Goal: Transaction & Acquisition: Purchase product/service

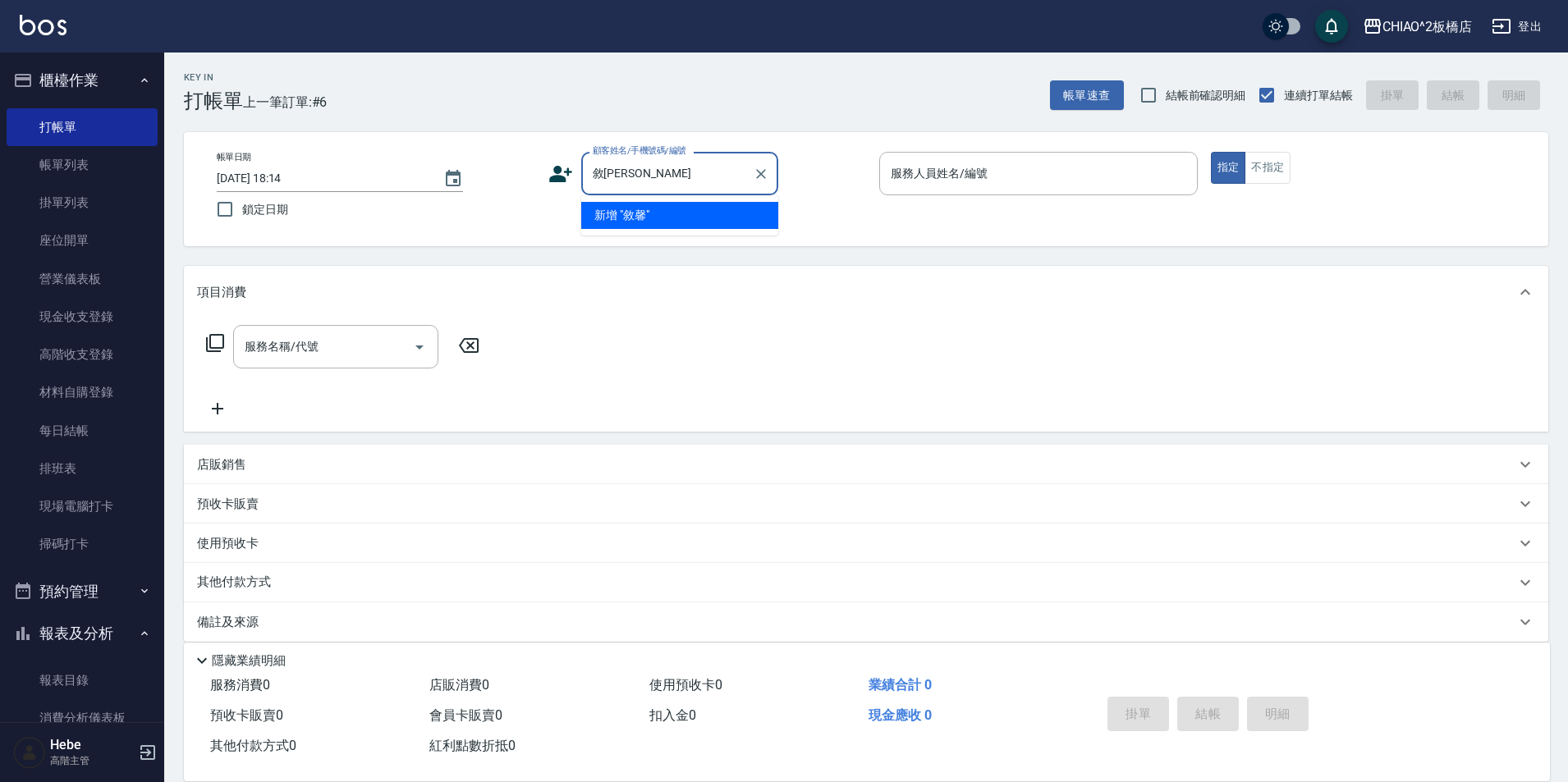
click at [652, 215] on li "新增 "敘馨"" at bounding box center [680, 216] width 197 height 27
type input "敘[PERSON_NAME]"
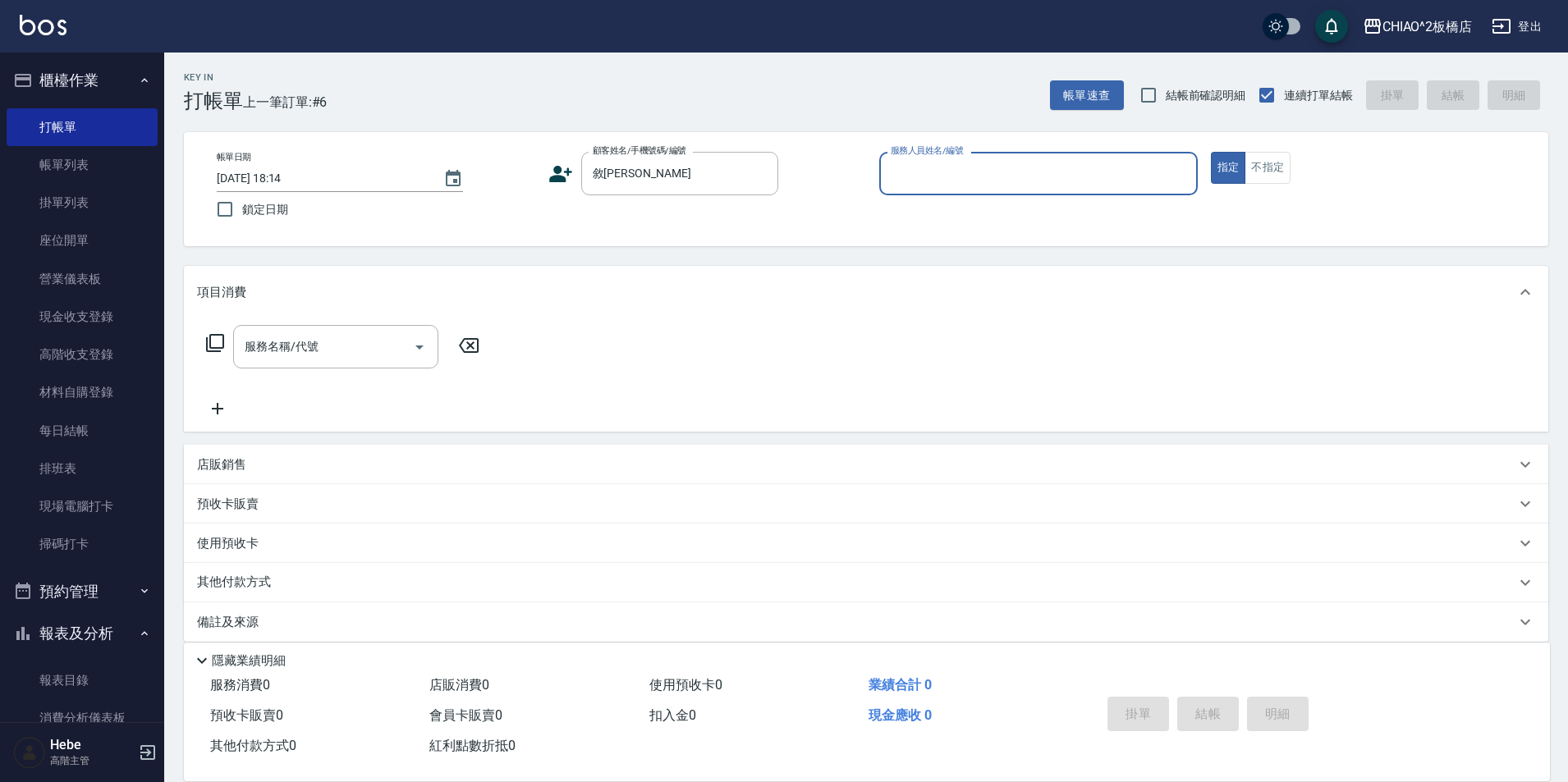
click at [921, 183] on input "服務人員姓名/編號" at bounding box center [1038, 173] width 304 height 28
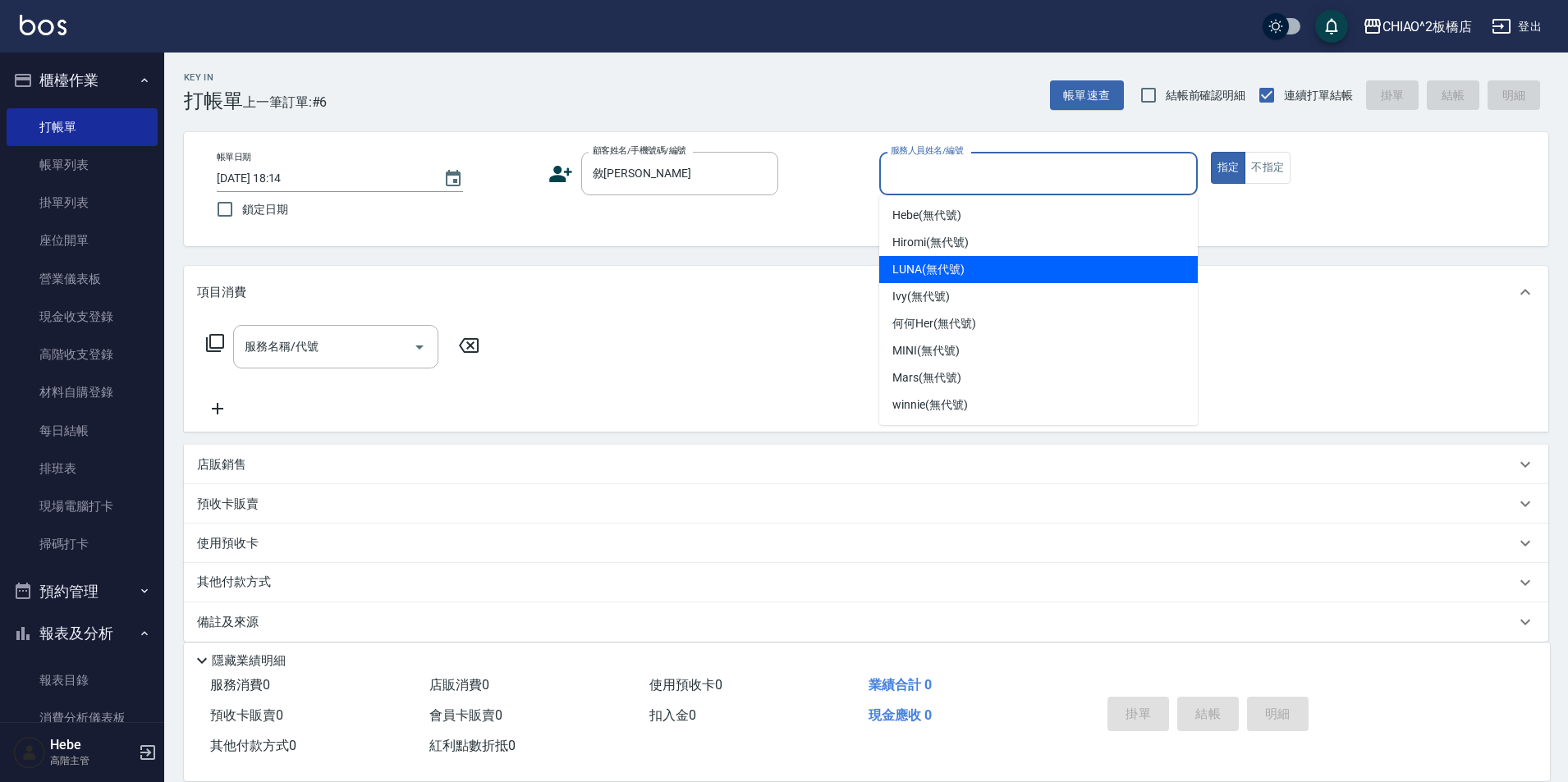
click at [906, 276] on span "LUNA (無代號)" at bounding box center [929, 270] width 72 height 18
type input "LUNA(無代號)"
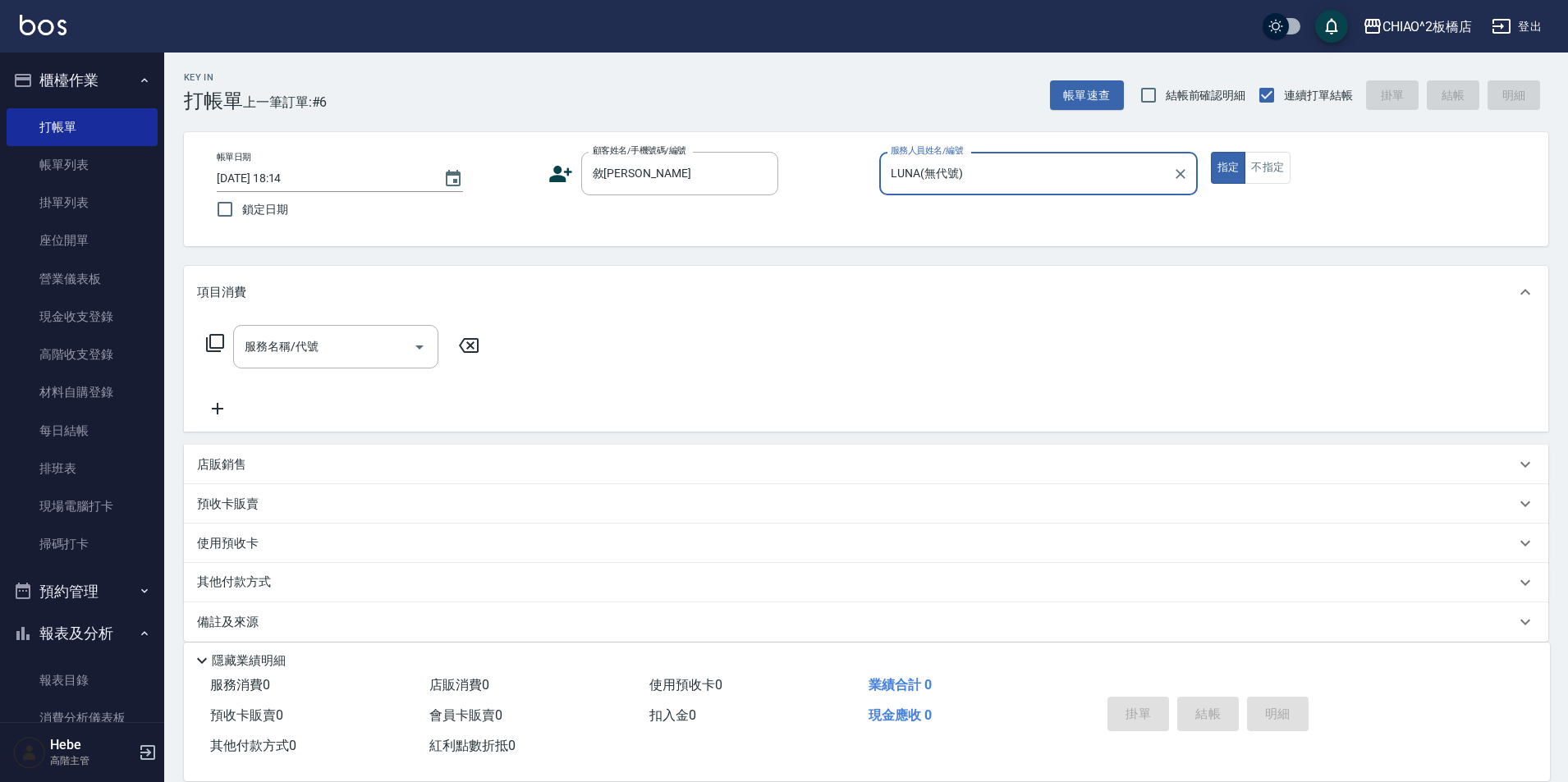
click at [363, 379] on div "服務名稱/代號 服務名稱/代號" at bounding box center [343, 372] width 292 height 94
click at [347, 349] on input "服務名稱/代號" at bounding box center [324, 346] width 166 height 28
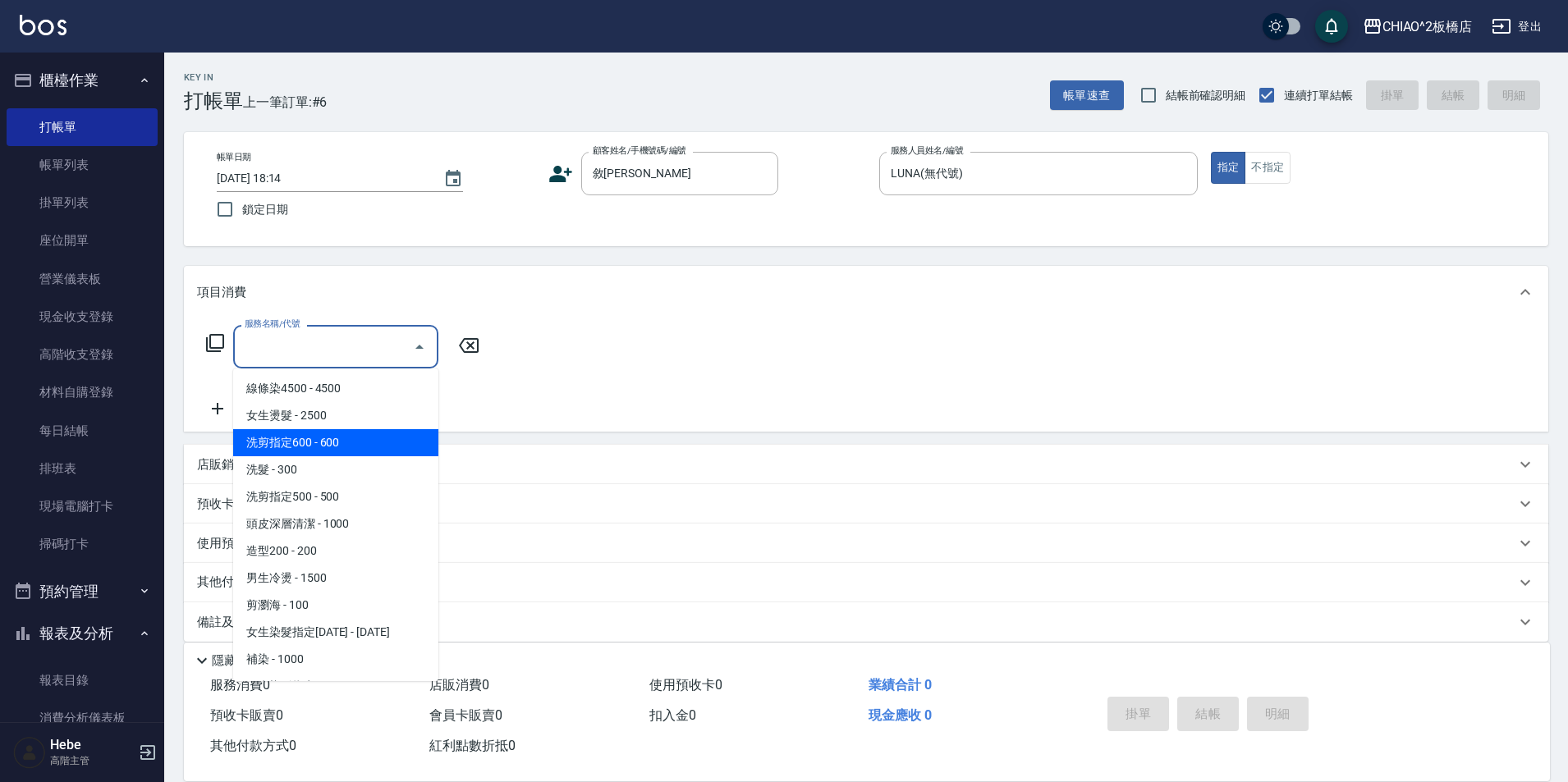
click at [312, 445] on span "洗剪指定600 - 600" at bounding box center [336, 443] width 205 height 27
type input "洗剪指定600(96678)"
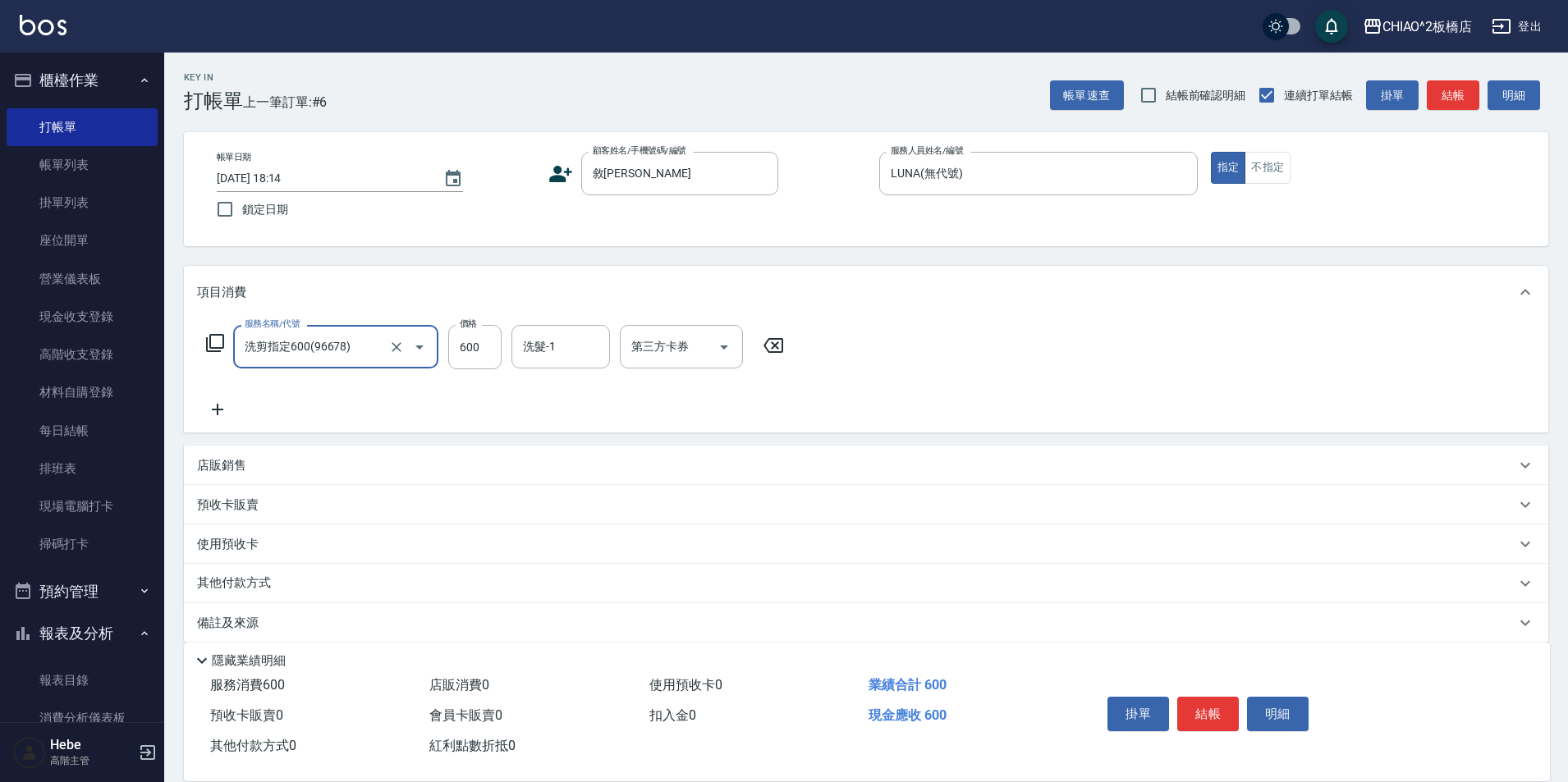
click at [226, 593] on div "其他付款方式" at bounding box center [866, 584] width 1365 height 39
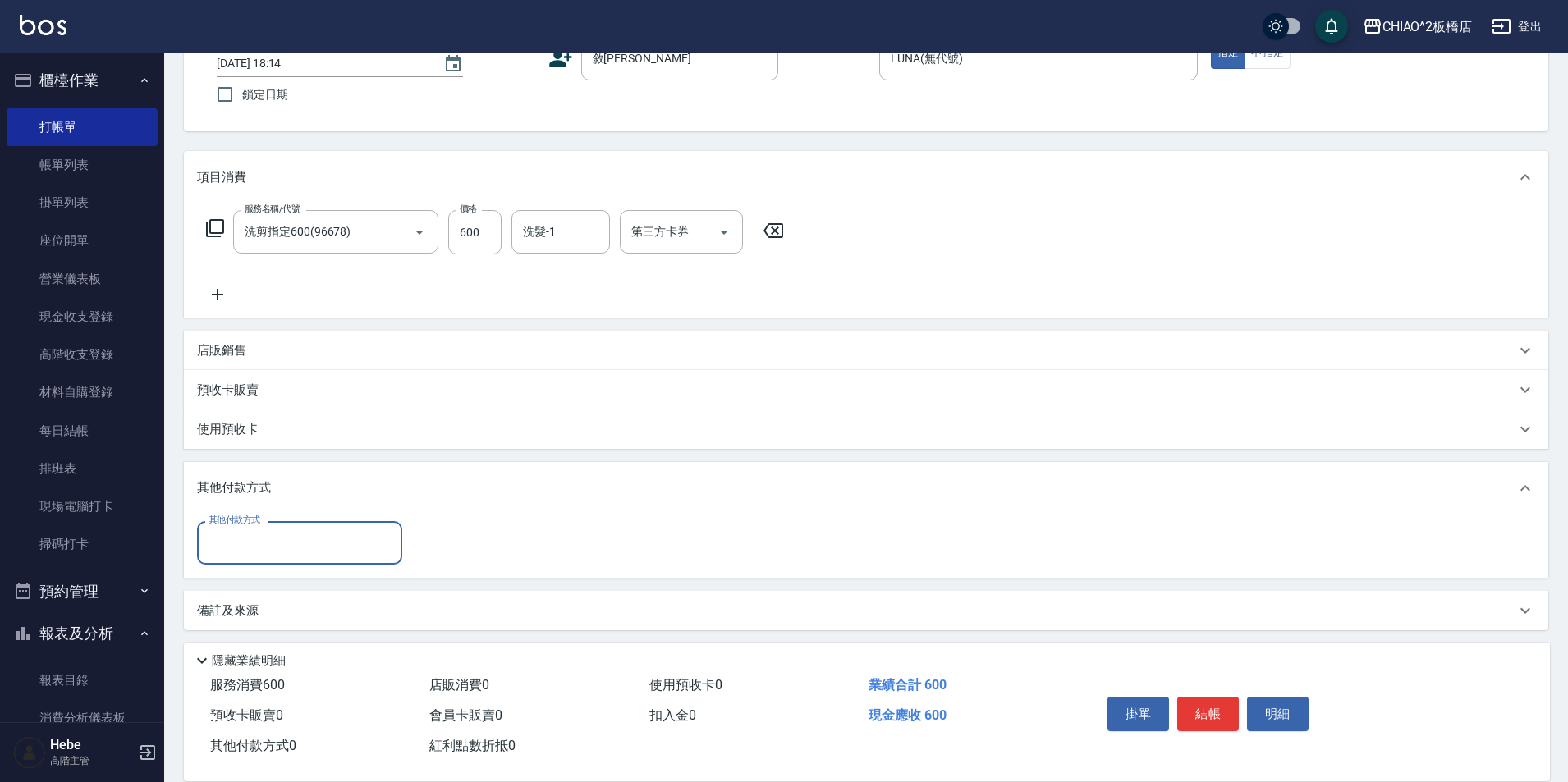
scroll to position [115, 0]
click at [232, 541] on input "其他付款方式" at bounding box center [299, 542] width 191 height 28
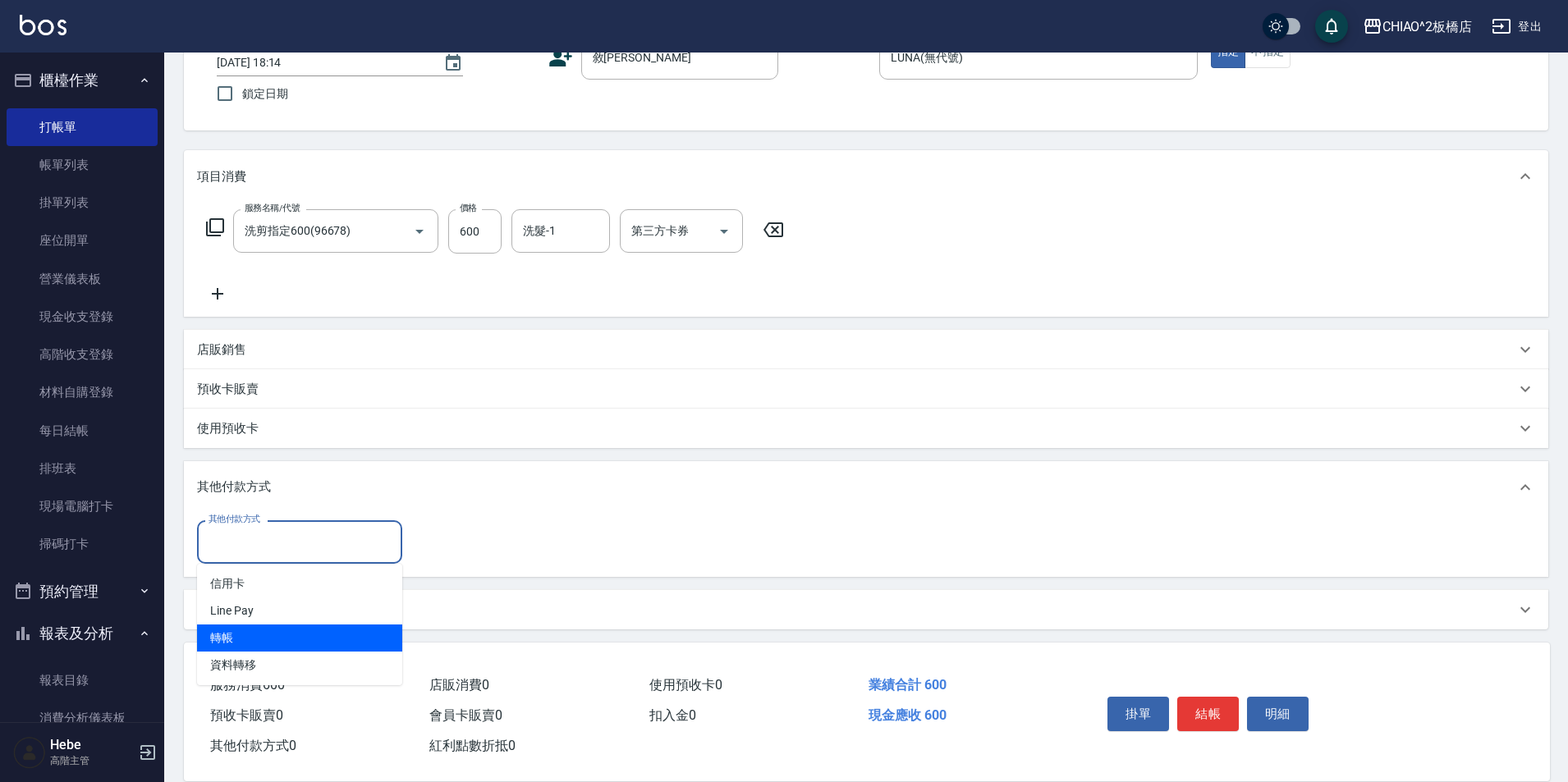
click at [247, 632] on span "轉帳" at bounding box center [300, 638] width 205 height 27
type input "轉帳"
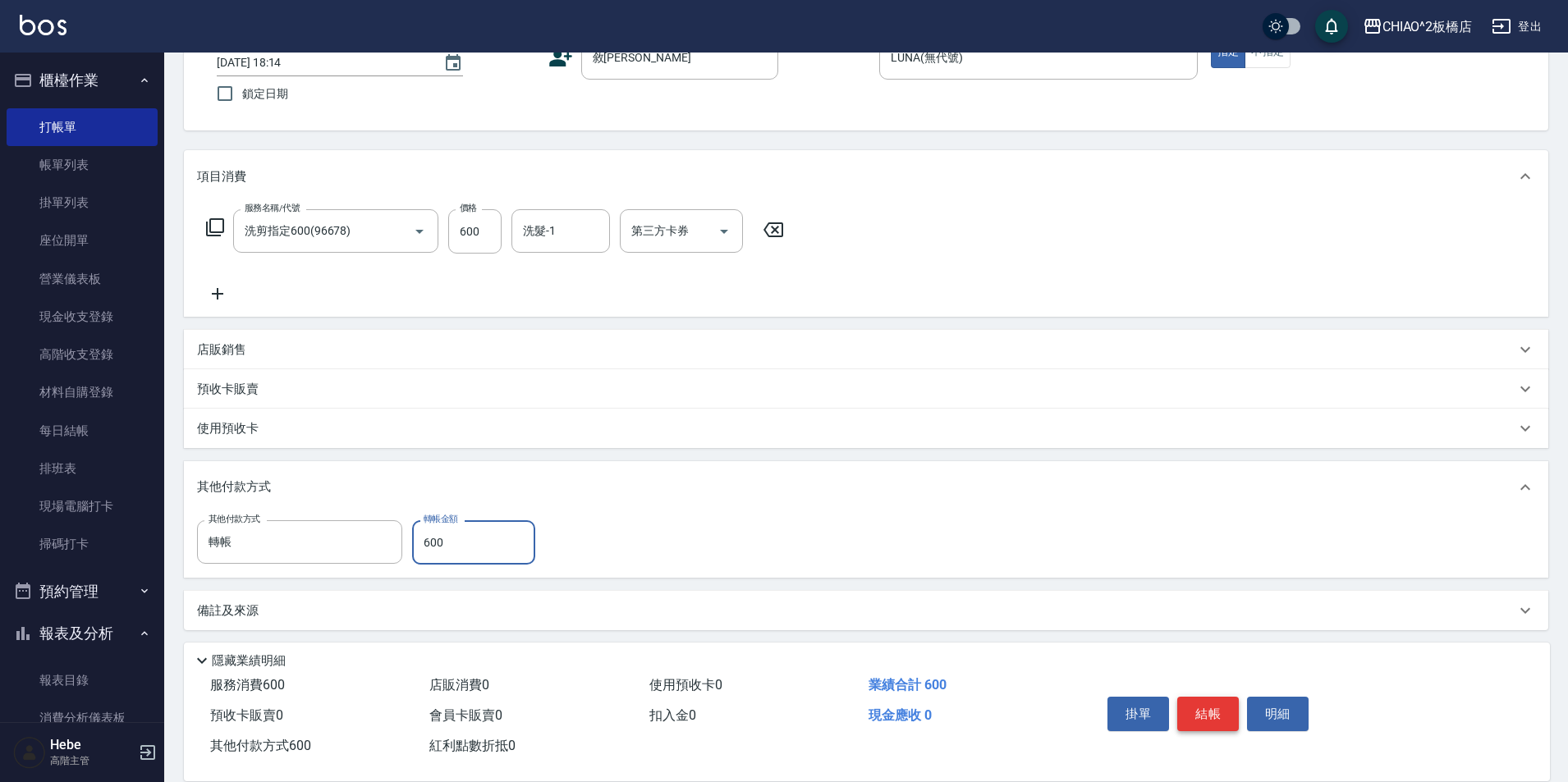
type input "600"
click at [1211, 708] on button "結帳" at bounding box center [1207, 714] width 62 height 34
type input "[DATE] 19:55"
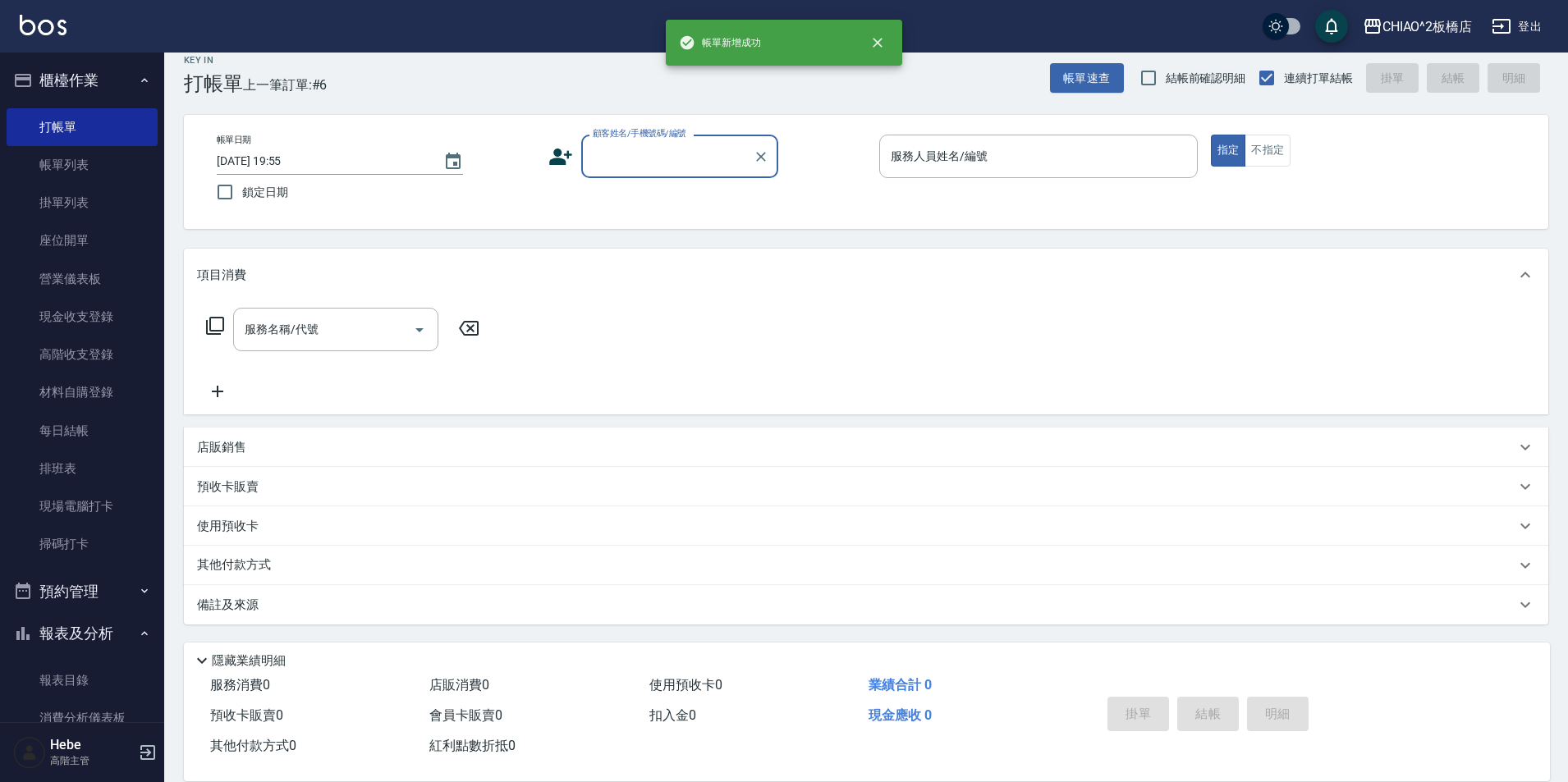
scroll to position [0, 0]
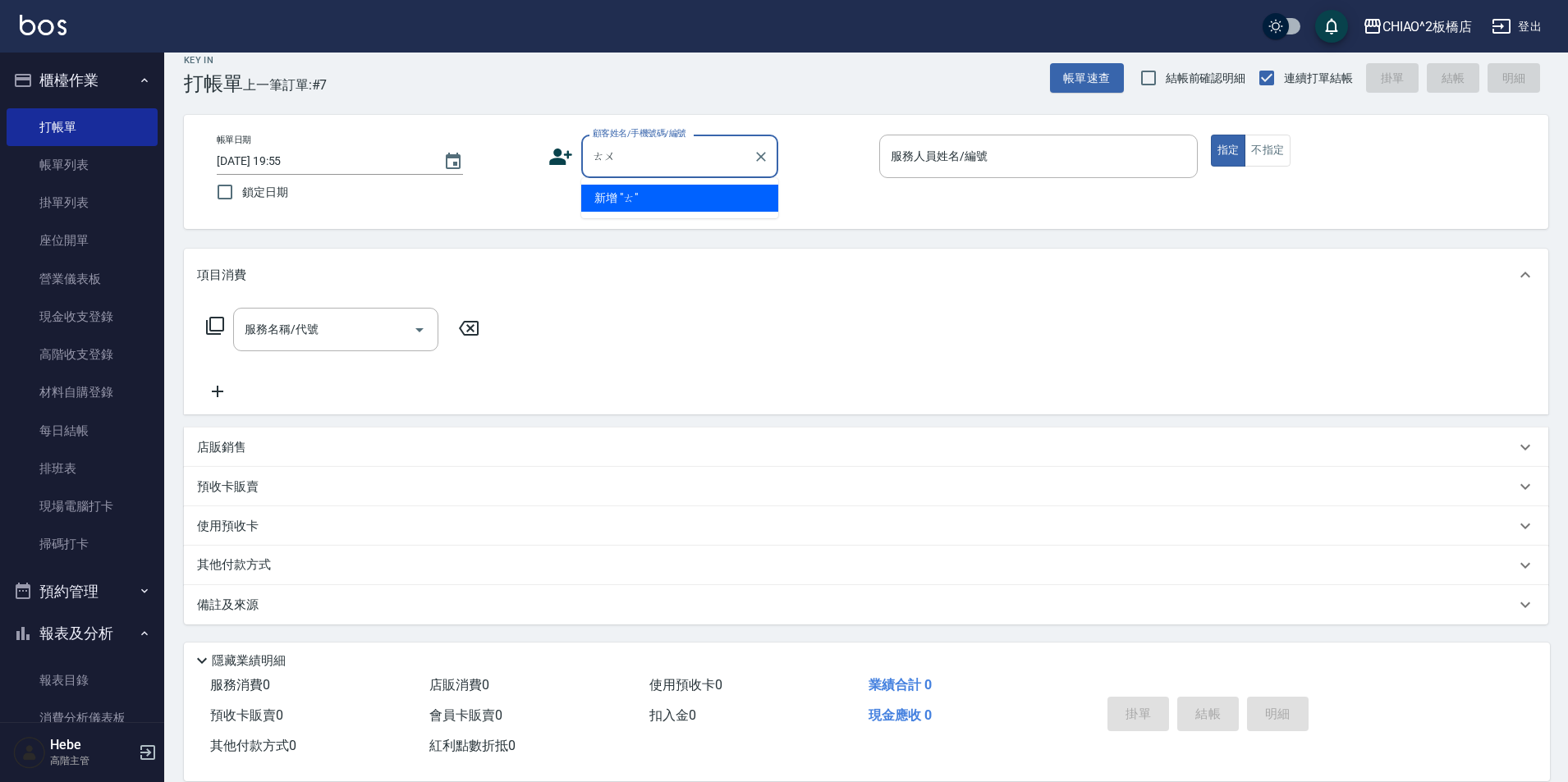
type input "兔"
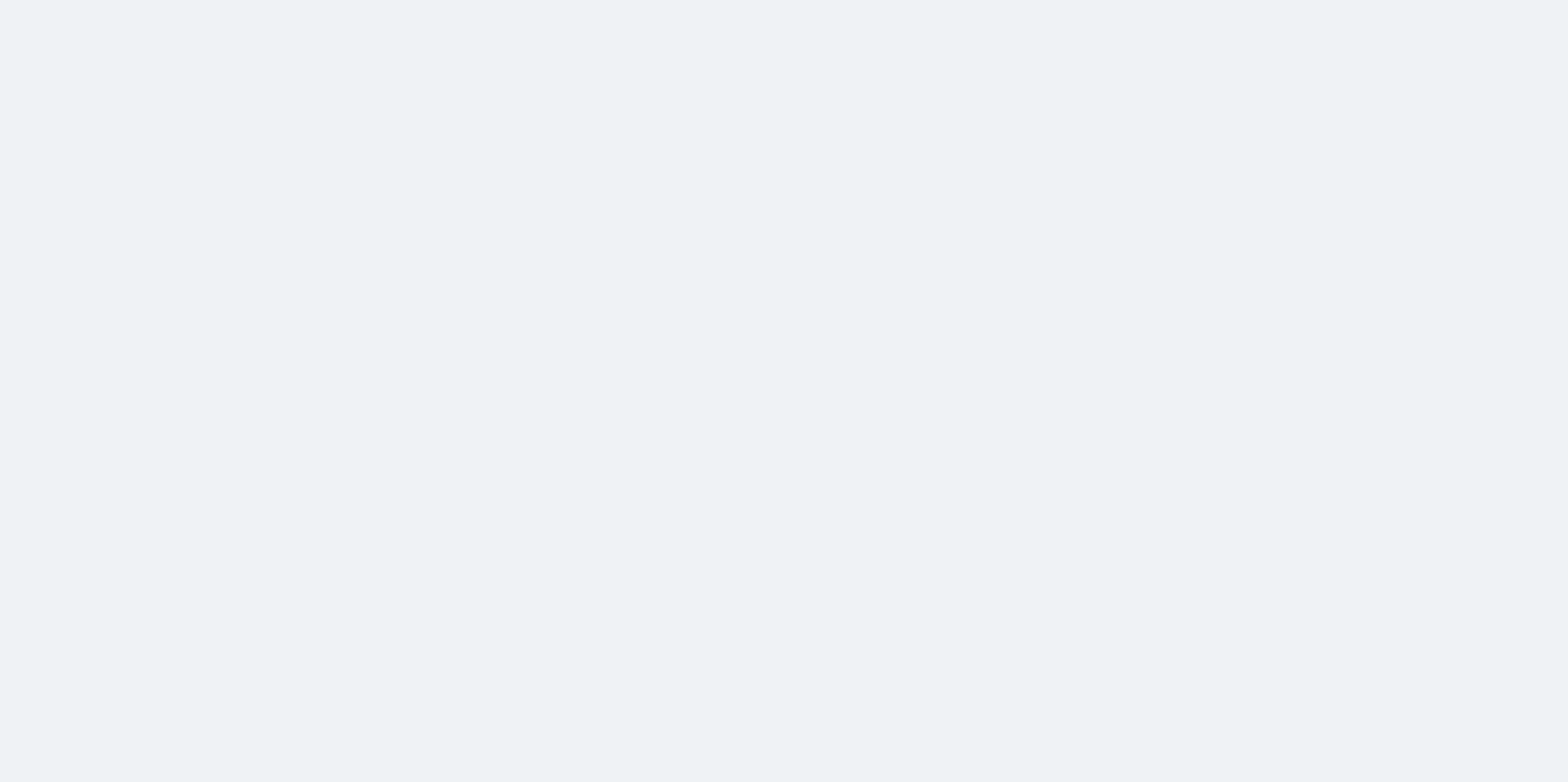
click at [635, 0] on html at bounding box center [784, 0] width 1568 height 0
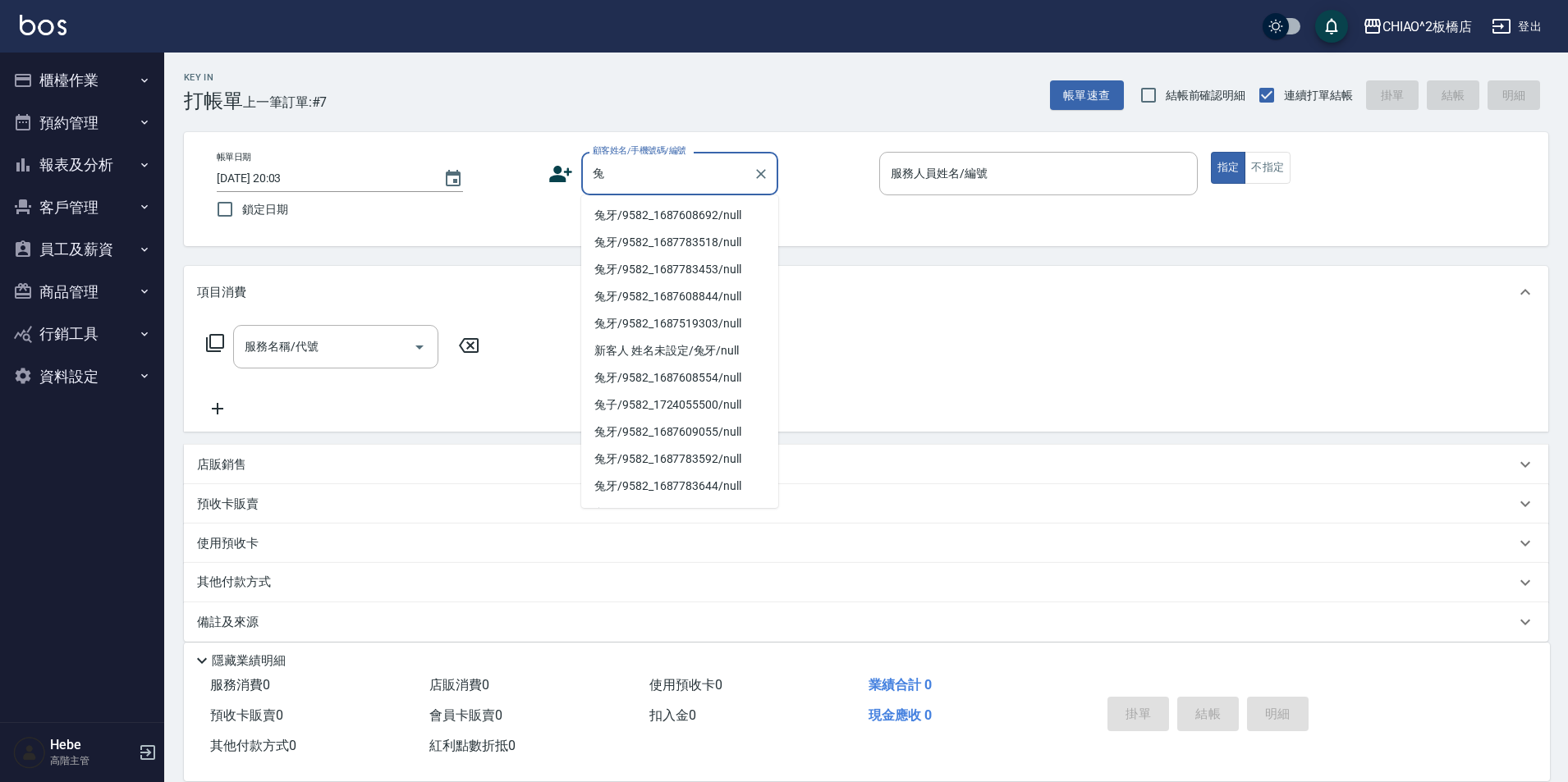
click at [649, 215] on li "兔牙/9582_1687608692/null" at bounding box center [680, 216] width 197 height 27
type input "兔牙/9582_1687608692/null"
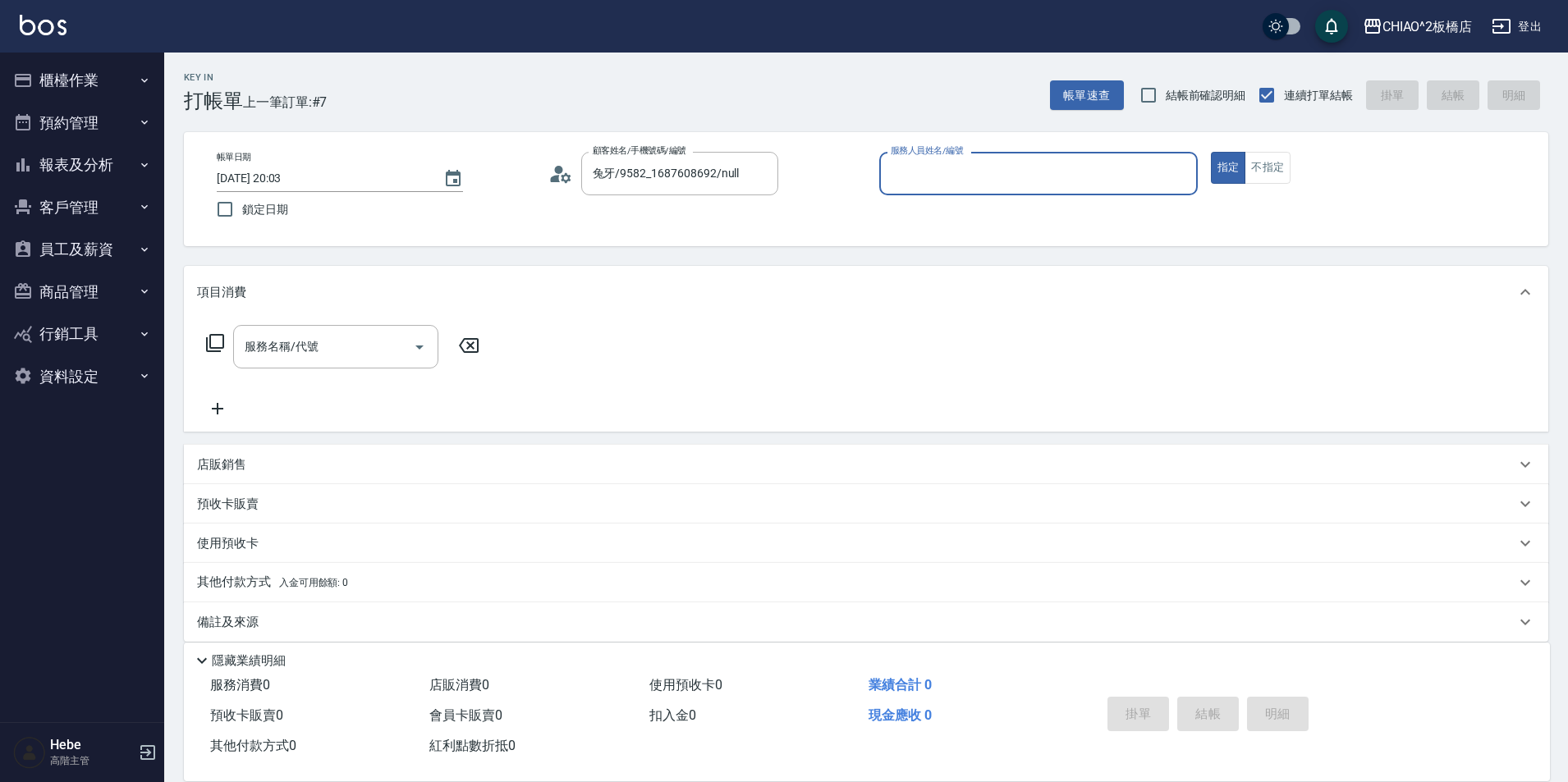
click at [1048, 174] on input "服務人員姓名/編號" at bounding box center [1038, 173] width 304 height 28
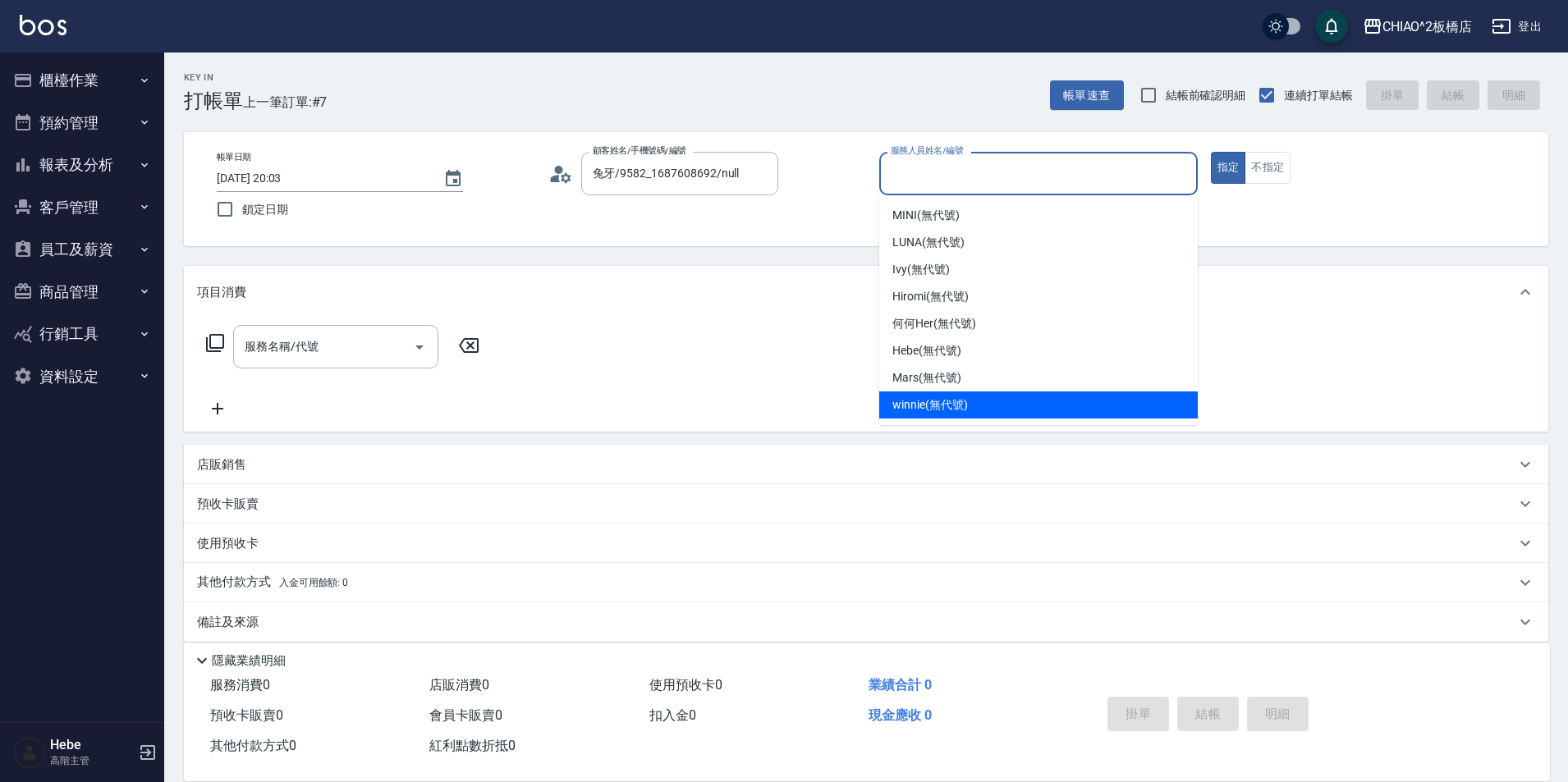
click at [944, 403] on span "winnie (無代號)" at bounding box center [930, 406] width 74 height 18
type input "winnie(無代號)"
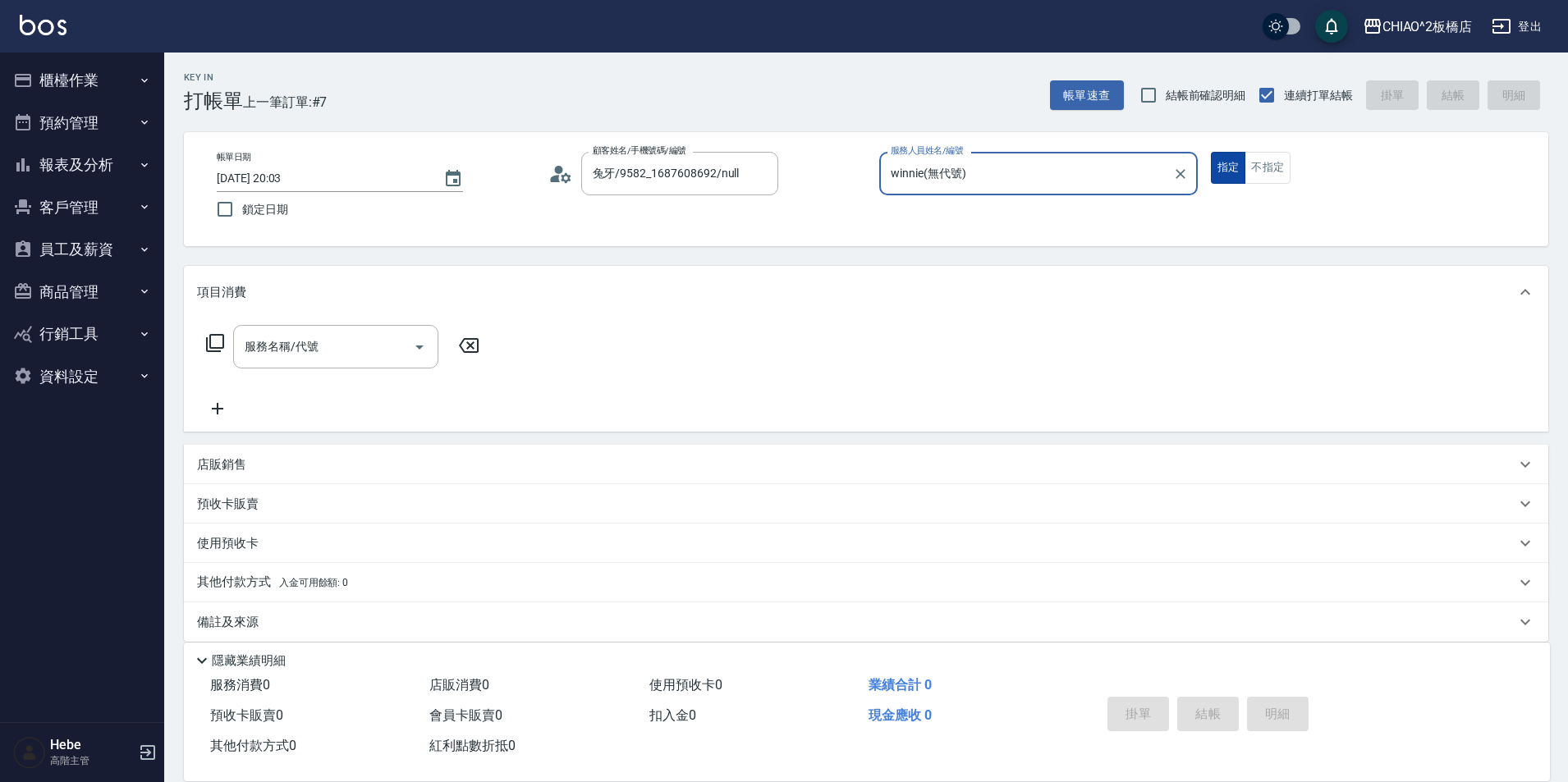
drag, startPoint x: 1271, startPoint y: 166, endPoint x: 1224, endPoint y: 174, distance: 47.7
click at [1270, 165] on button "不指定" at bounding box center [1267, 167] width 46 height 32
click at [328, 356] on input "服務名稱/代號" at bounding box center [324, 346] width 166 height 28
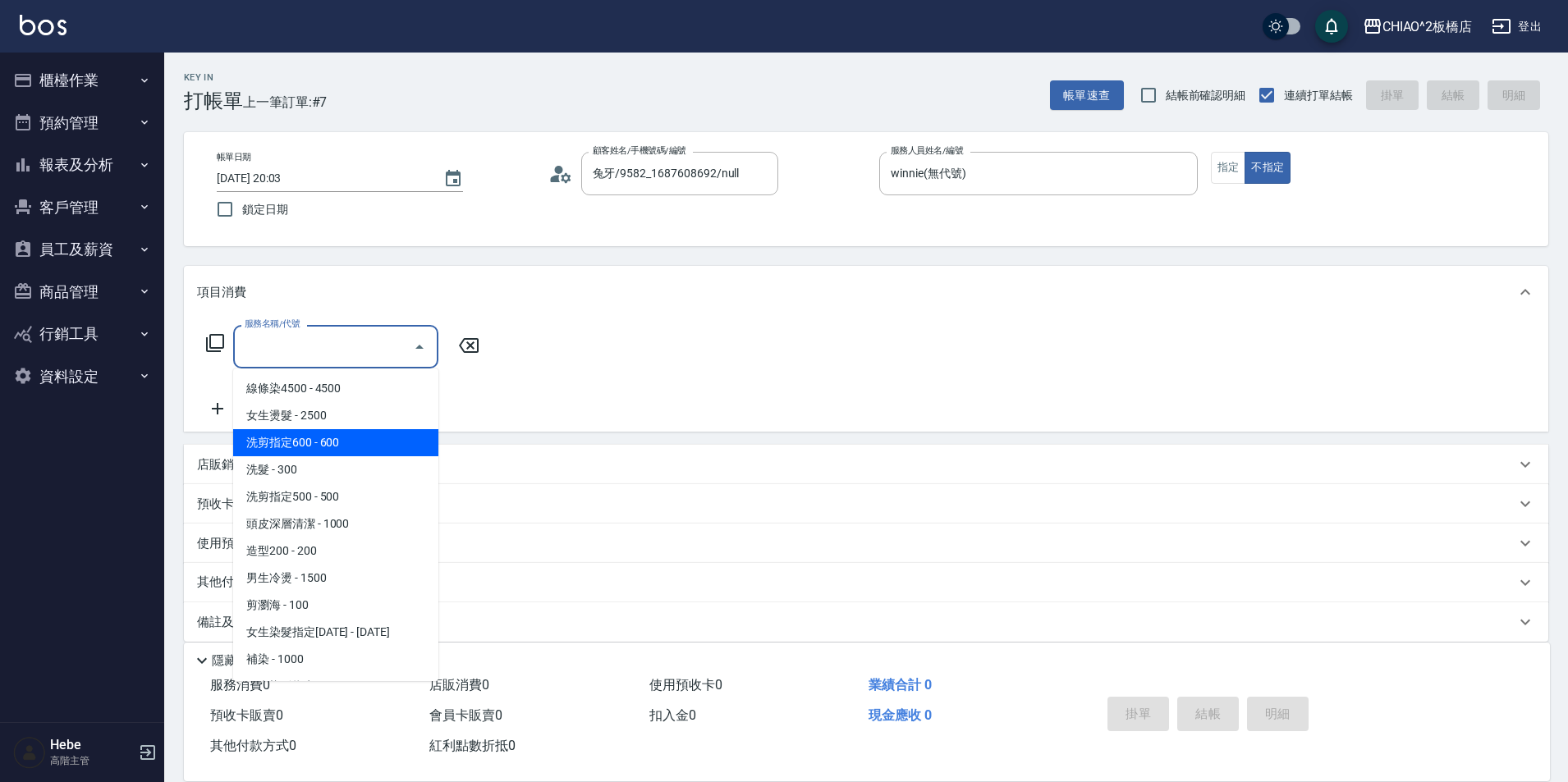
click at [284, 450] on span "洗剪指定600 - 600" at bounding box center [336, 443] width 205 height 27
type input "洗剪指定600(96678)"
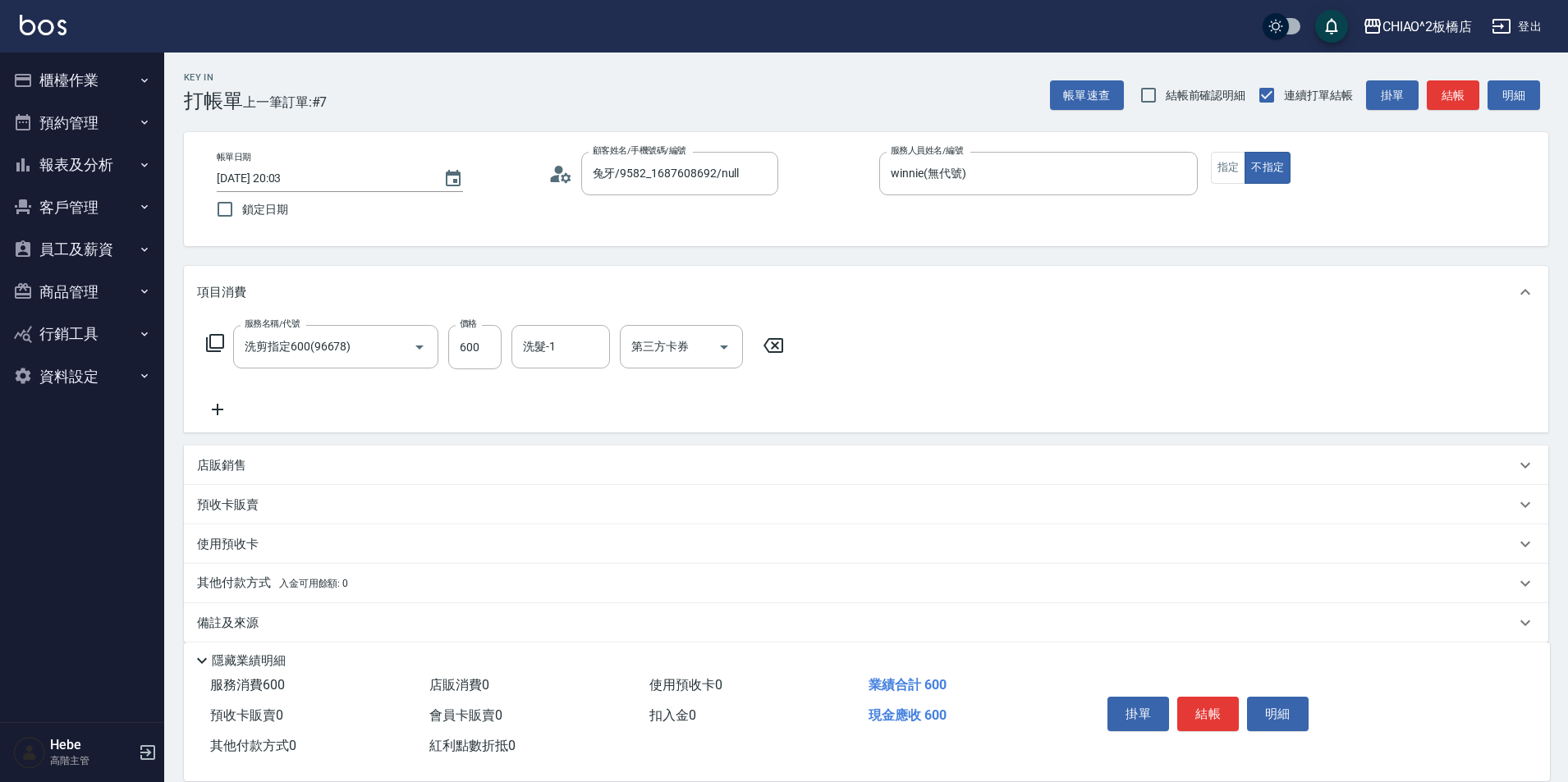
click at [218, 410] on icon at bounding box center [218, 410] width 12 height 12
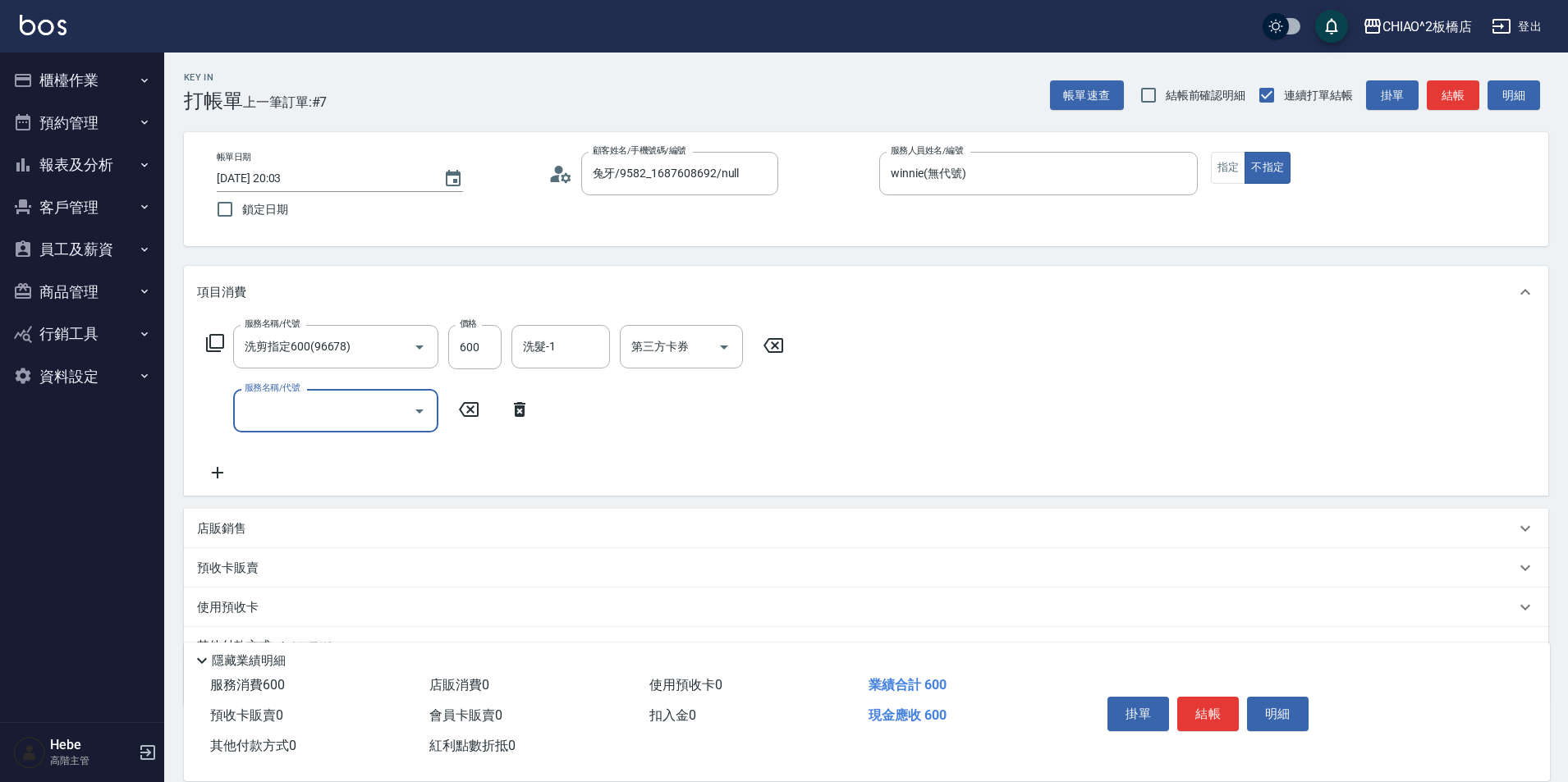
click at [289, 406] on input "服務名稱/代號" at bounding box center [324, 411] width 166 height 28
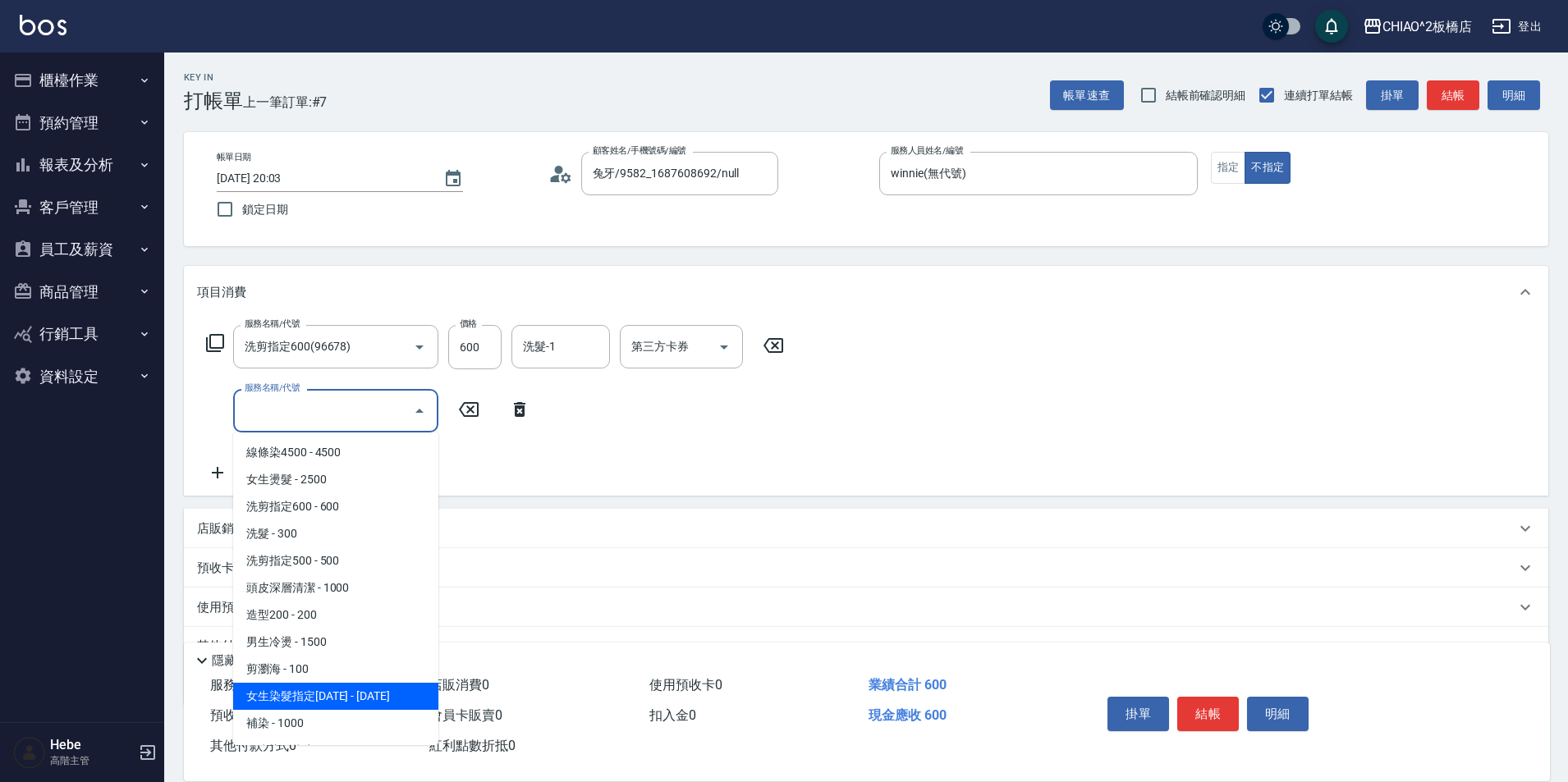
click at [304, 696] on span "女生染髮指定[DATE] - [DATE]" at bounding box center [336, 697] width 205 height 27
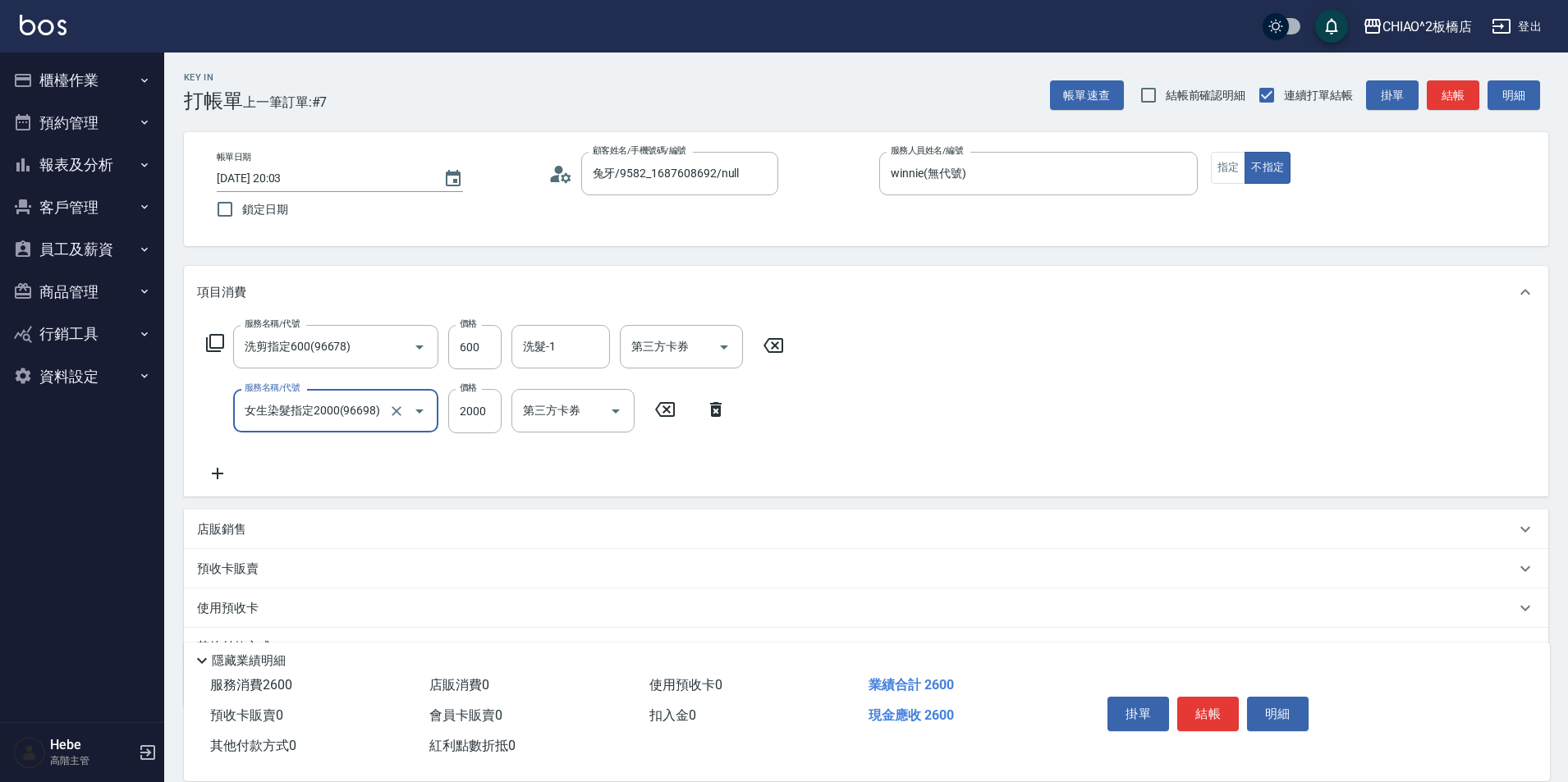
type input "女生染髮指定2000(96698)"
click at [219, 475] on icon at bounding box center [218, 474] width 41 height 20
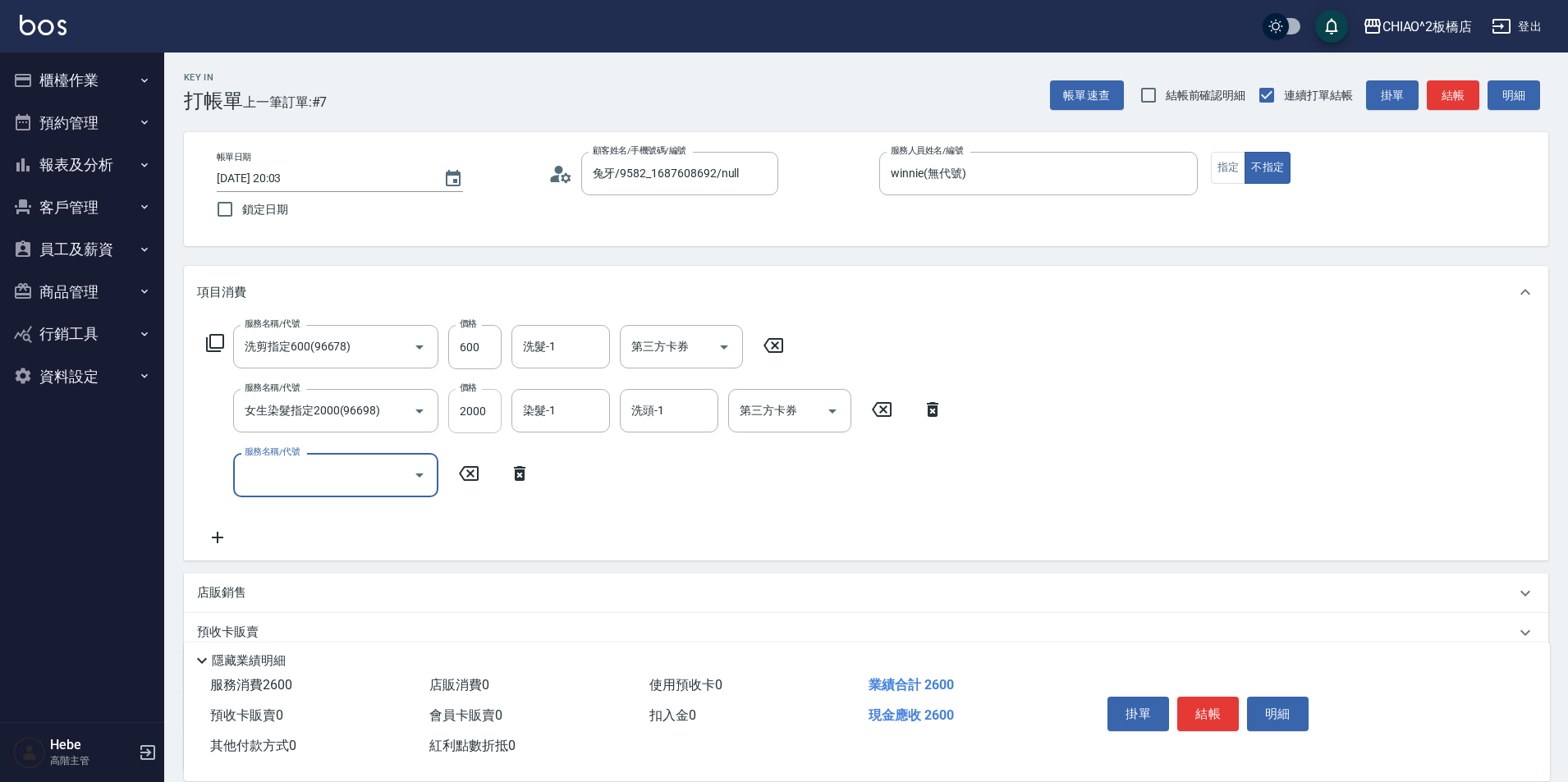
click at [469, 408] on input "2000" at bounding box center [475, 411] width 54 height 44
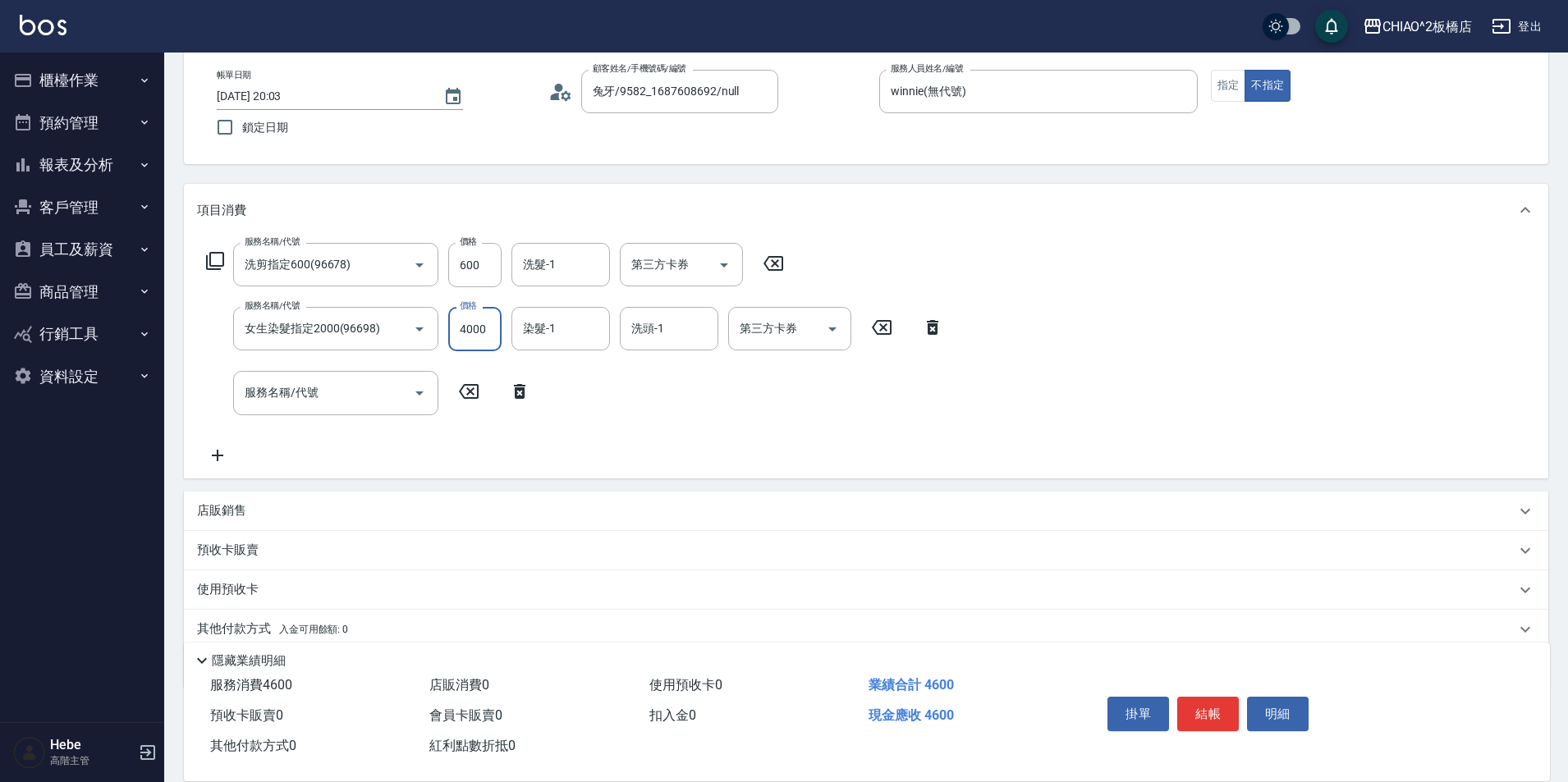
scroll to position [147, 0]
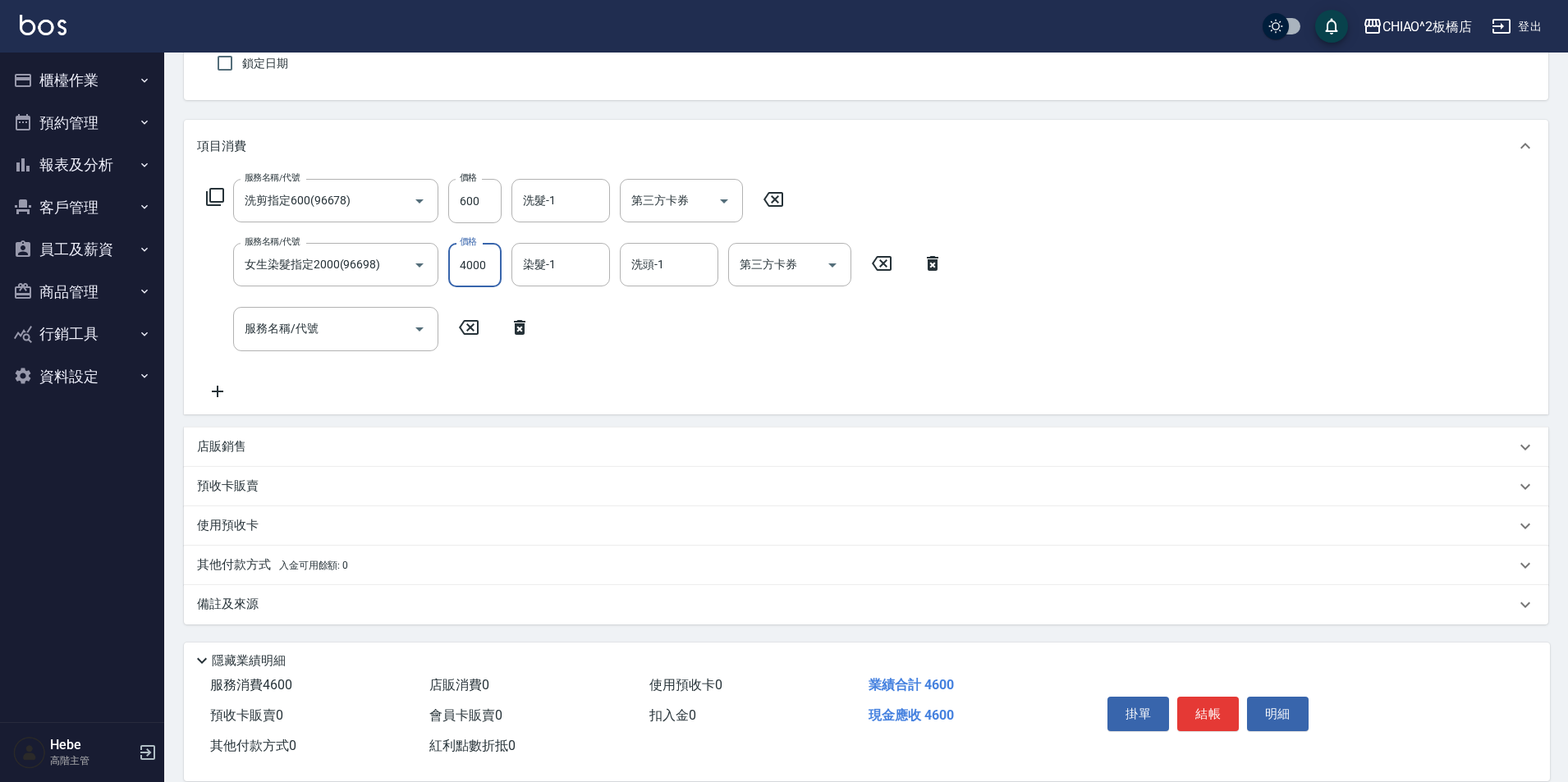
type input "4000"
click at [234, 565] on p "其他付款方式 入金可用餘額: 0" at bounding box center [273, 565] width 152 height 18
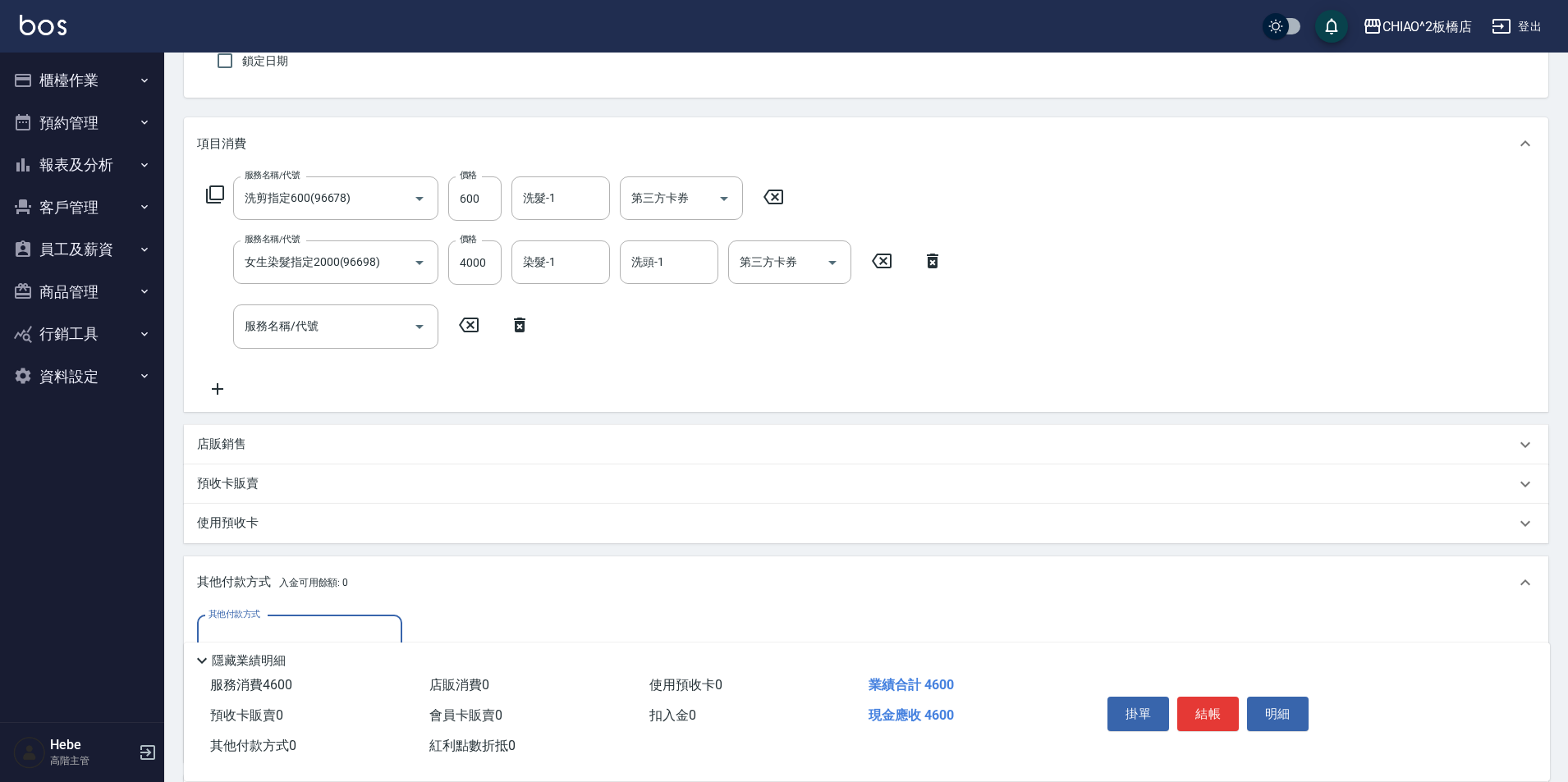
scroll to position [0, 0]
click at [229, 433] on div "店販銷售" at bounding box center [866, 445] width 1365 height 39
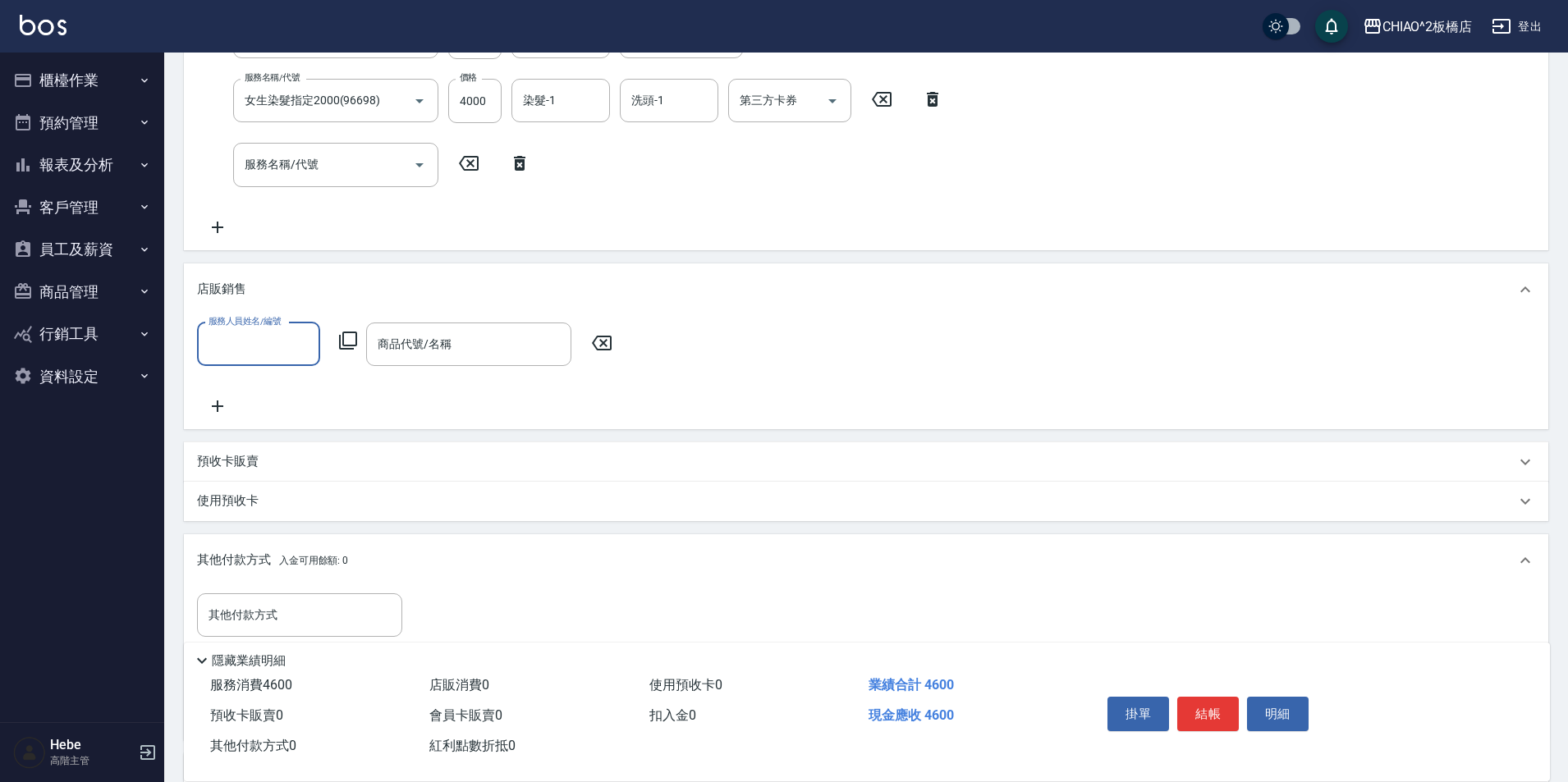
scroll to position [313, 0]
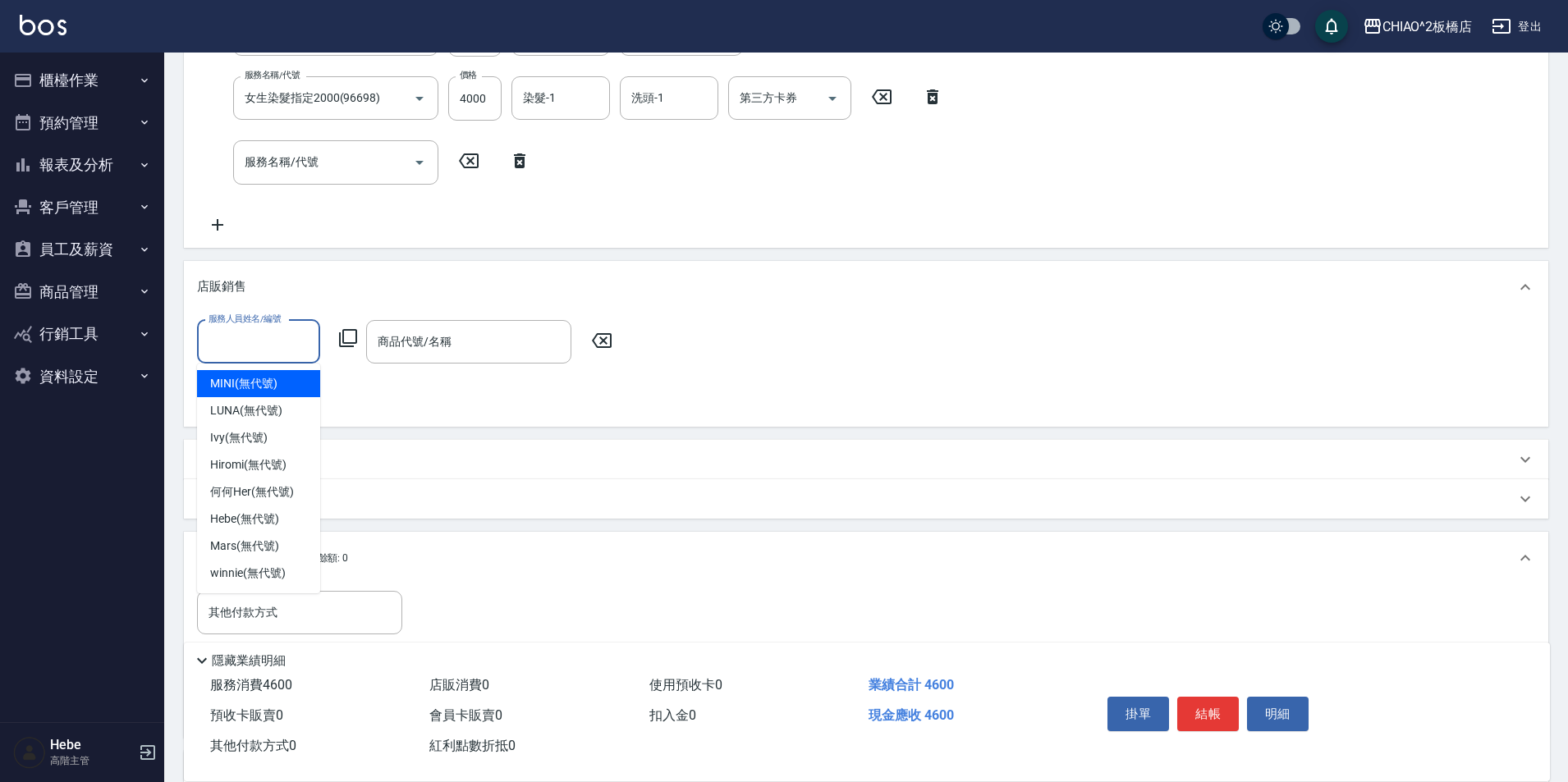
click at [245, 343] on input "服務人員姓名/編號" at bounding box center [258, 341] width 109 height 28
click at [268, 569] on span "winnie (無代號)" at bounding box center [247, 574] width 74 height 18
type input "winnie(無代號)"
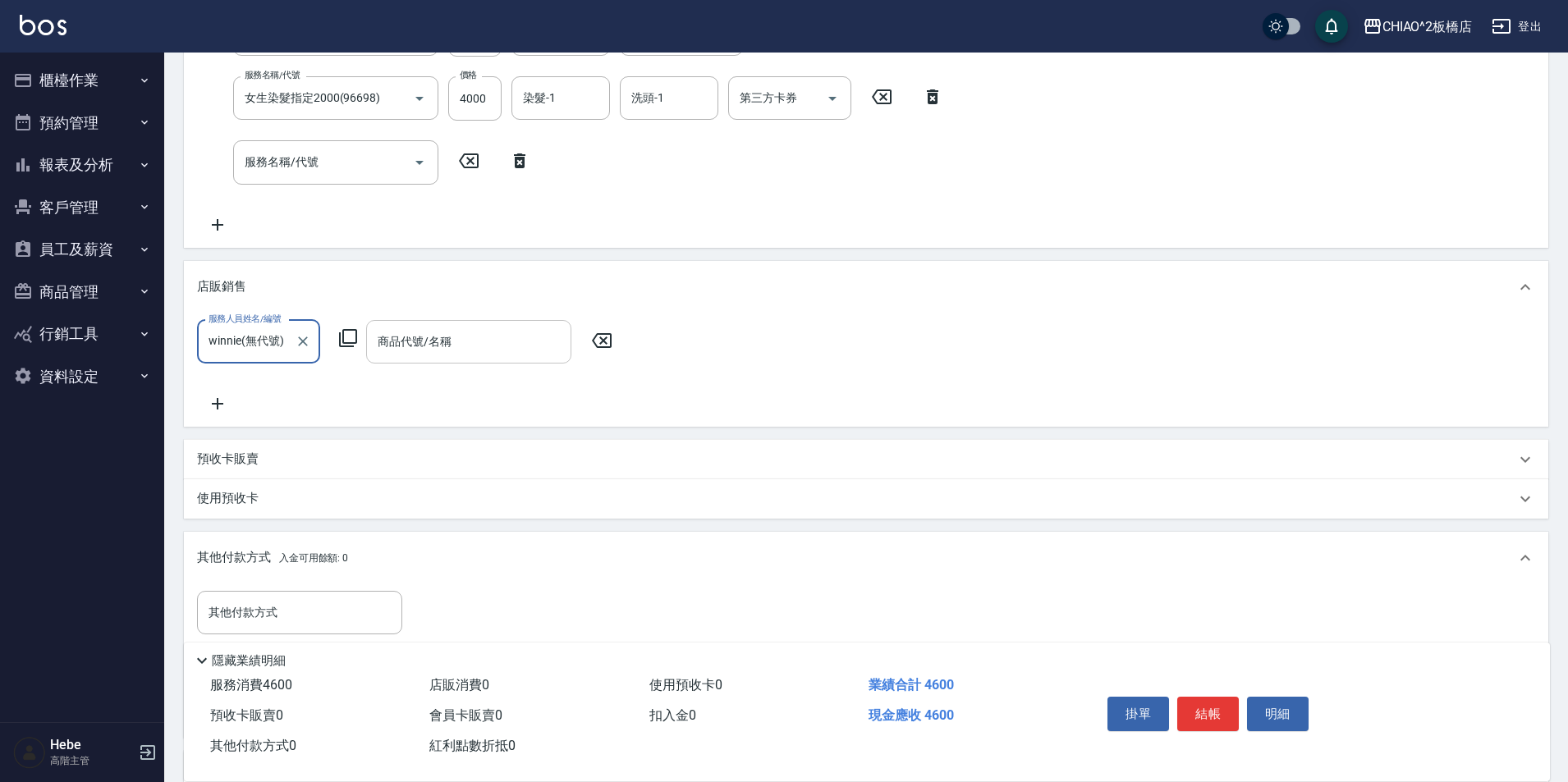
click at [413, 342] on input "商品代號/名稱" at bounding box center [468, 341] width 191 height 28
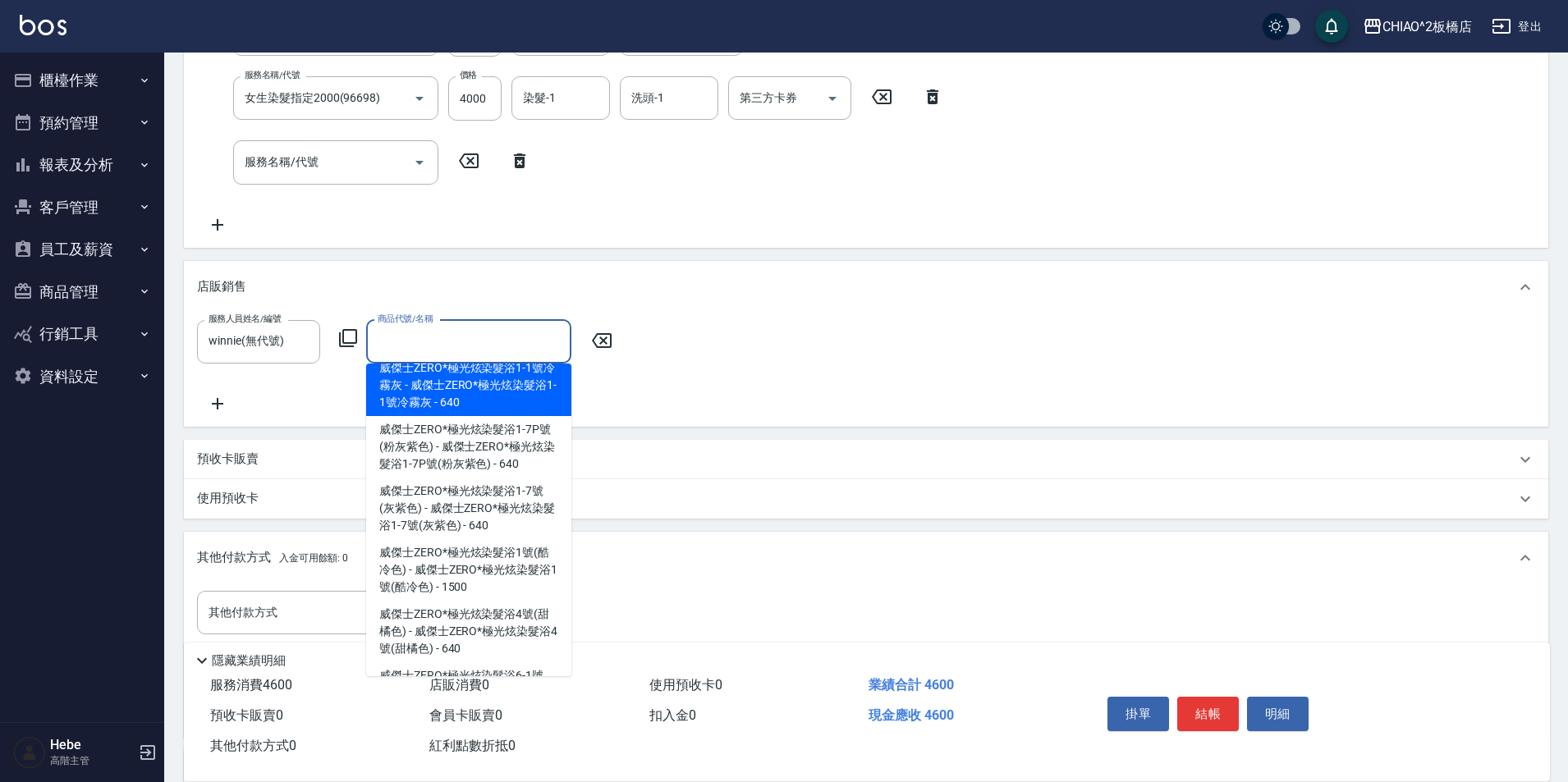
scroll to position [903, 0]
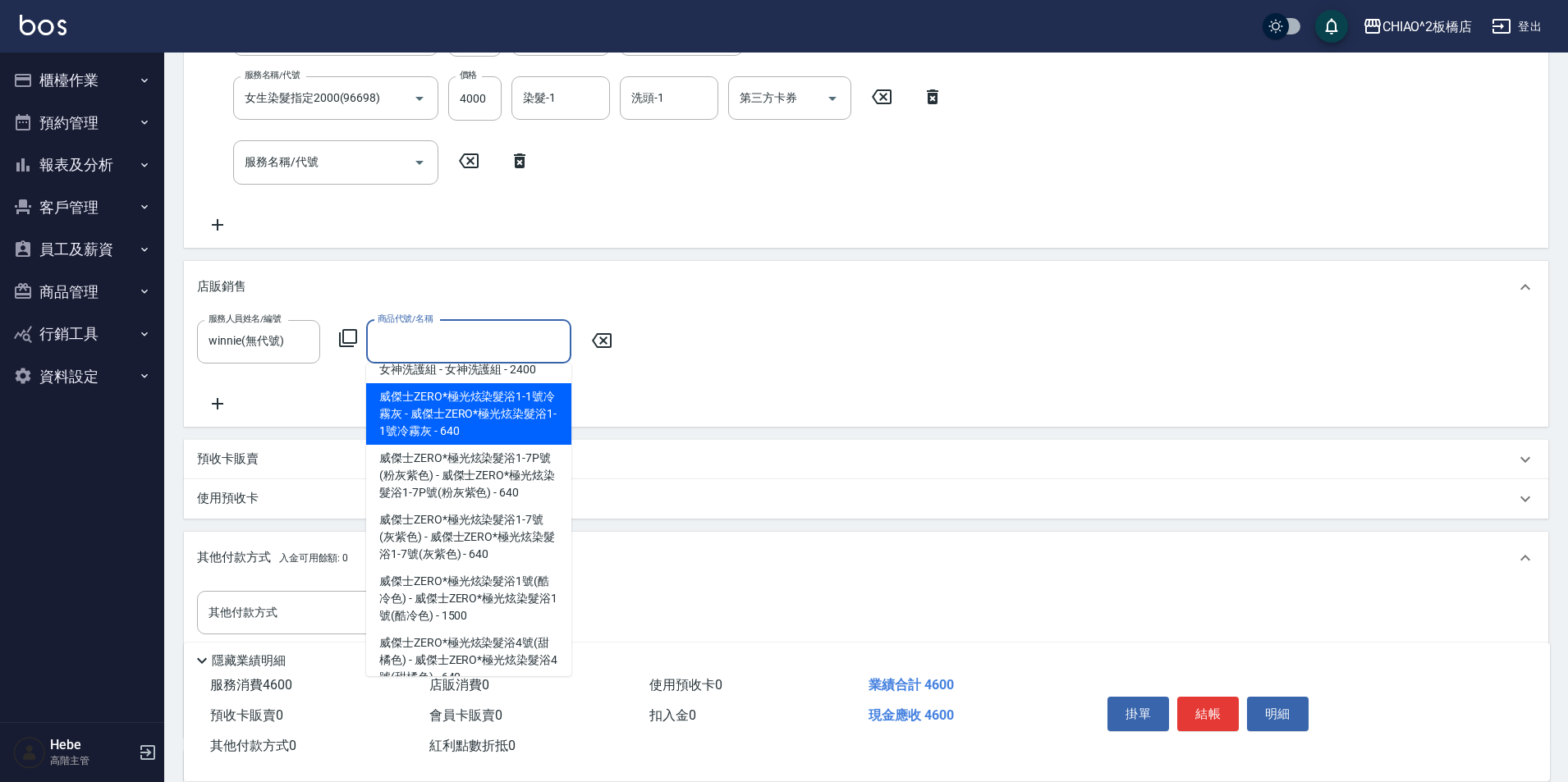
click at [442, 445] on span "威傑士ZERO*極光炫染髮浴1-1號冷霧灰 - 威傑士ZERO*極光炫染髮浴1-1號冷霧灰 - 640" at bounding box center [469, 413] width 205 height 62
type input "威傑士ZERO*極光炫染髮浴1-1號冷霧灰"
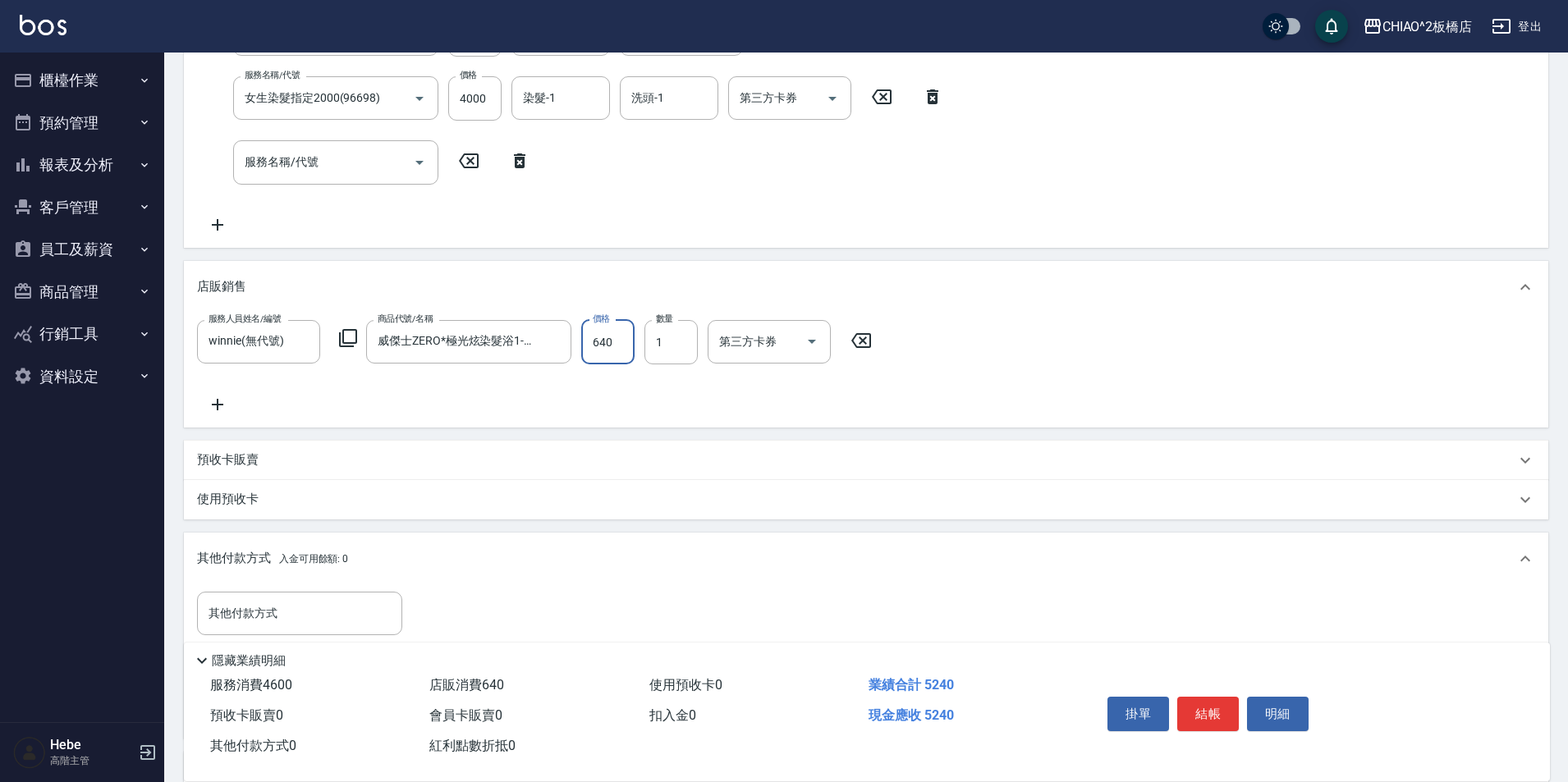
click at [598, 341] on input "640" at bounding box center [608, 342] width 54 height 44
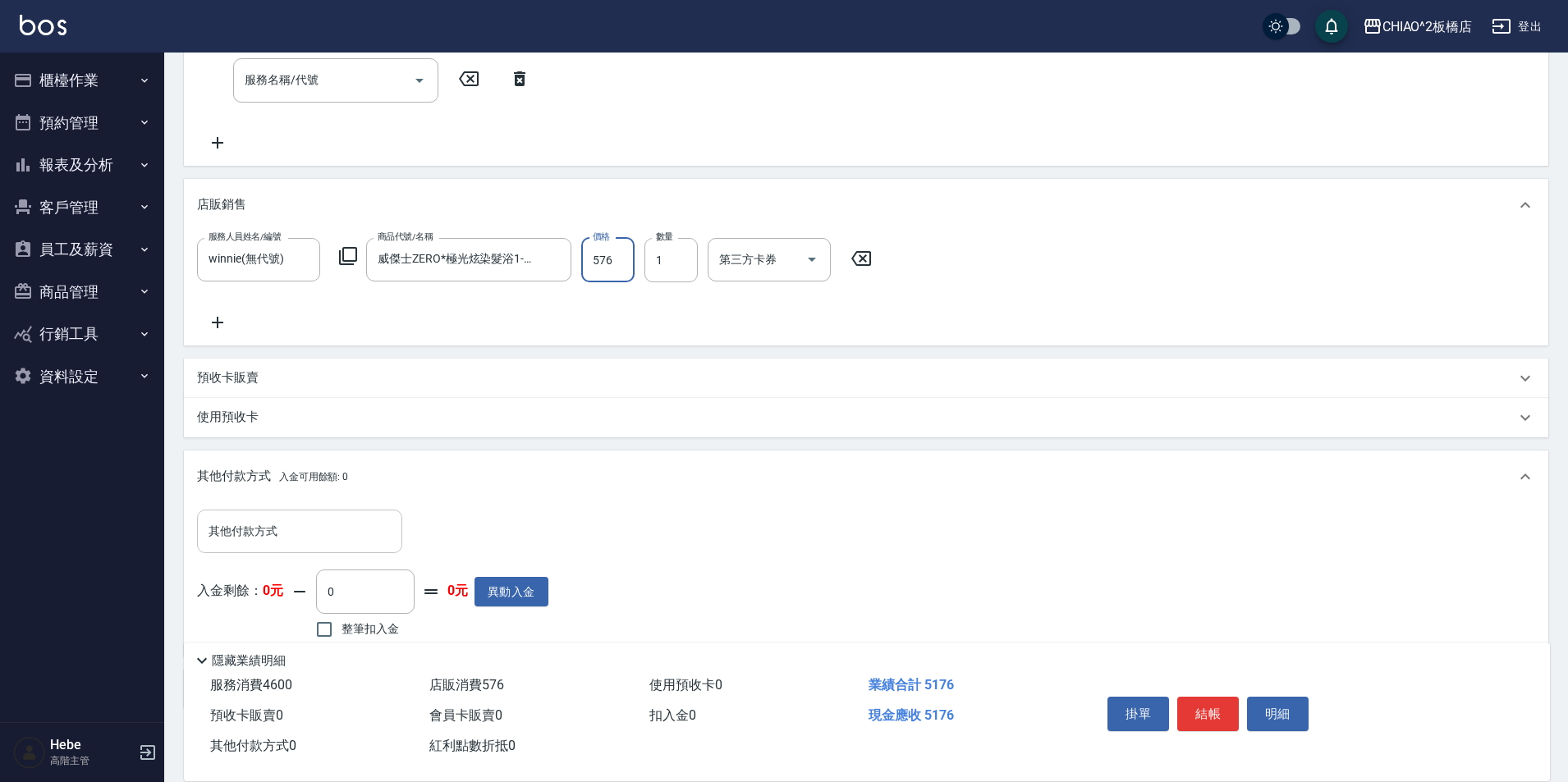
type input "576"
click at [242, 534] on input "其他付款方式" at bounding box center [299, 531] width 191 height 28
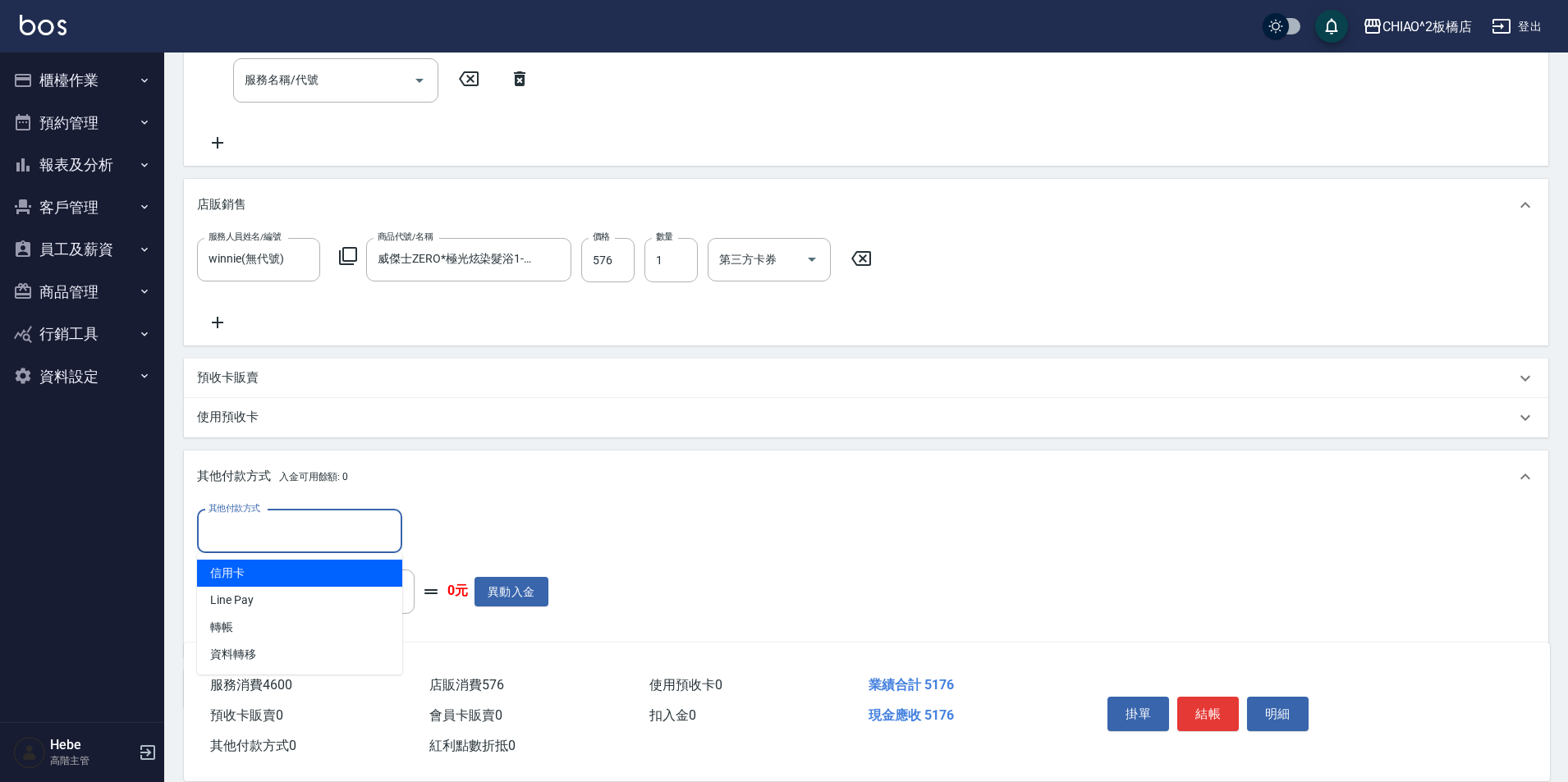
click at [257, 566] on span "信用卡" at bounding box center [300, 574] width 205 height 27
type input "信用卡"
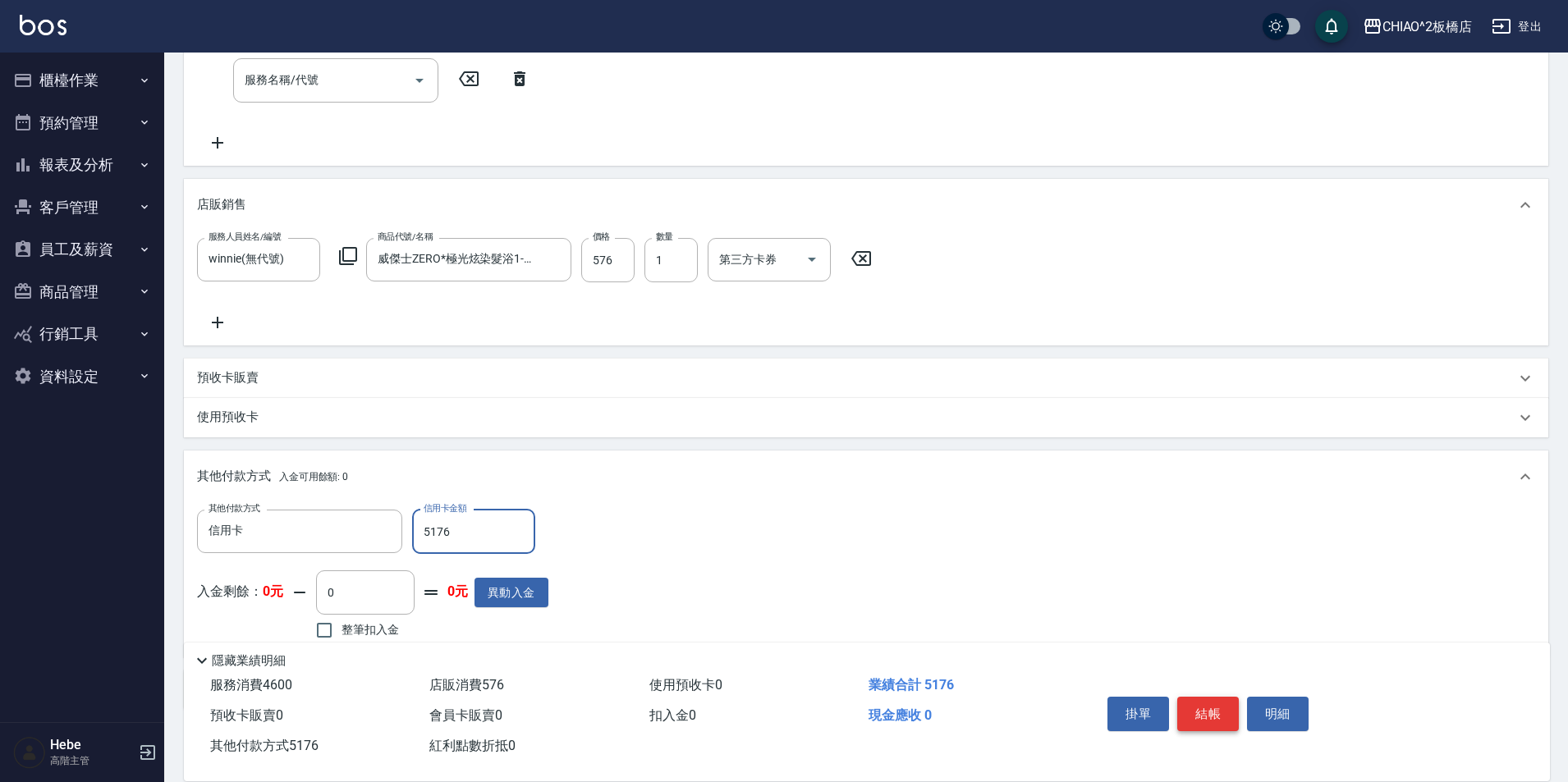
type input "5176"
click at [1217, 709] on button "結帳" at bounding box center [1207, 714] width 62 height 34
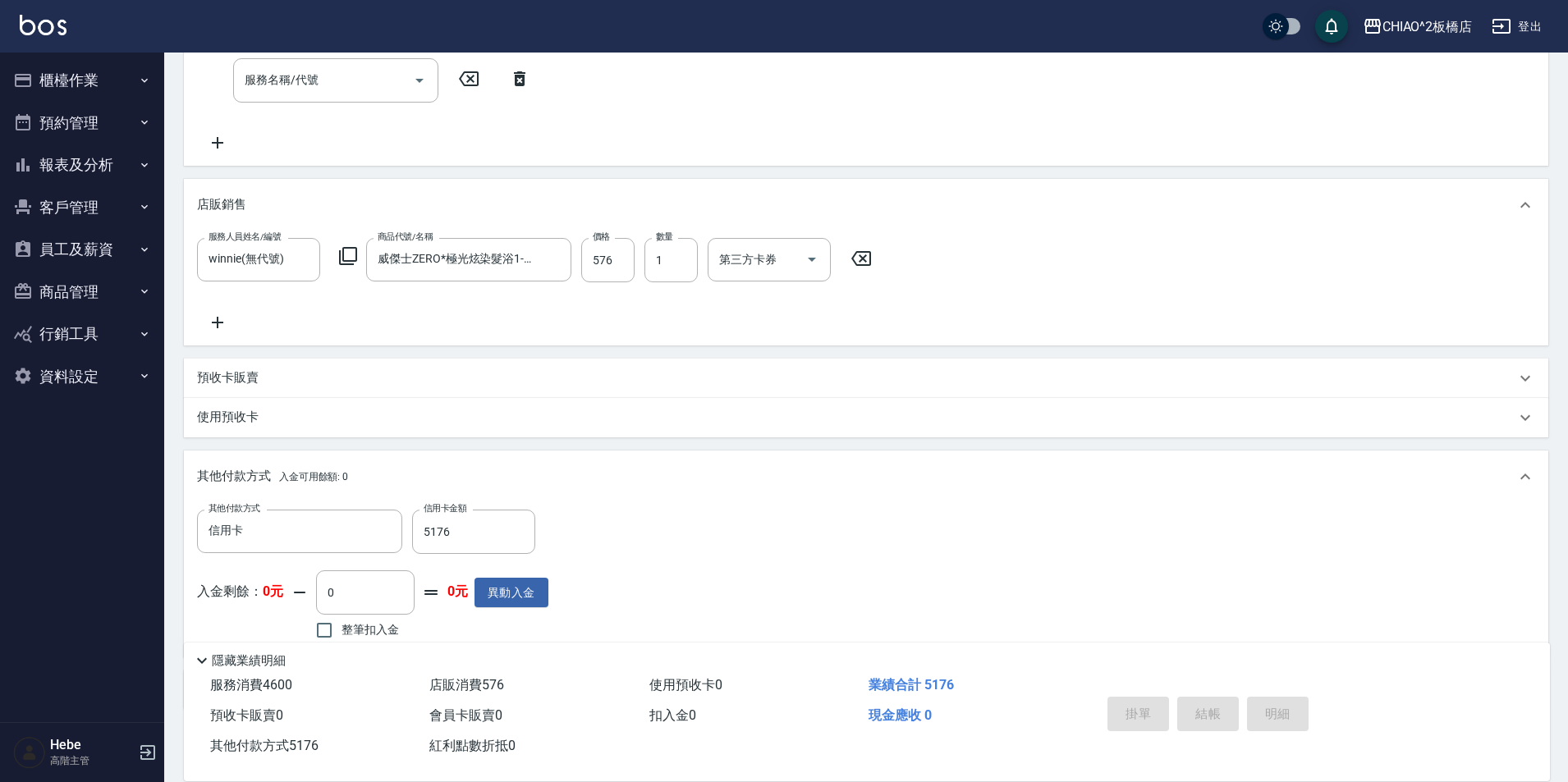
type input "2025/10/08 20:04"
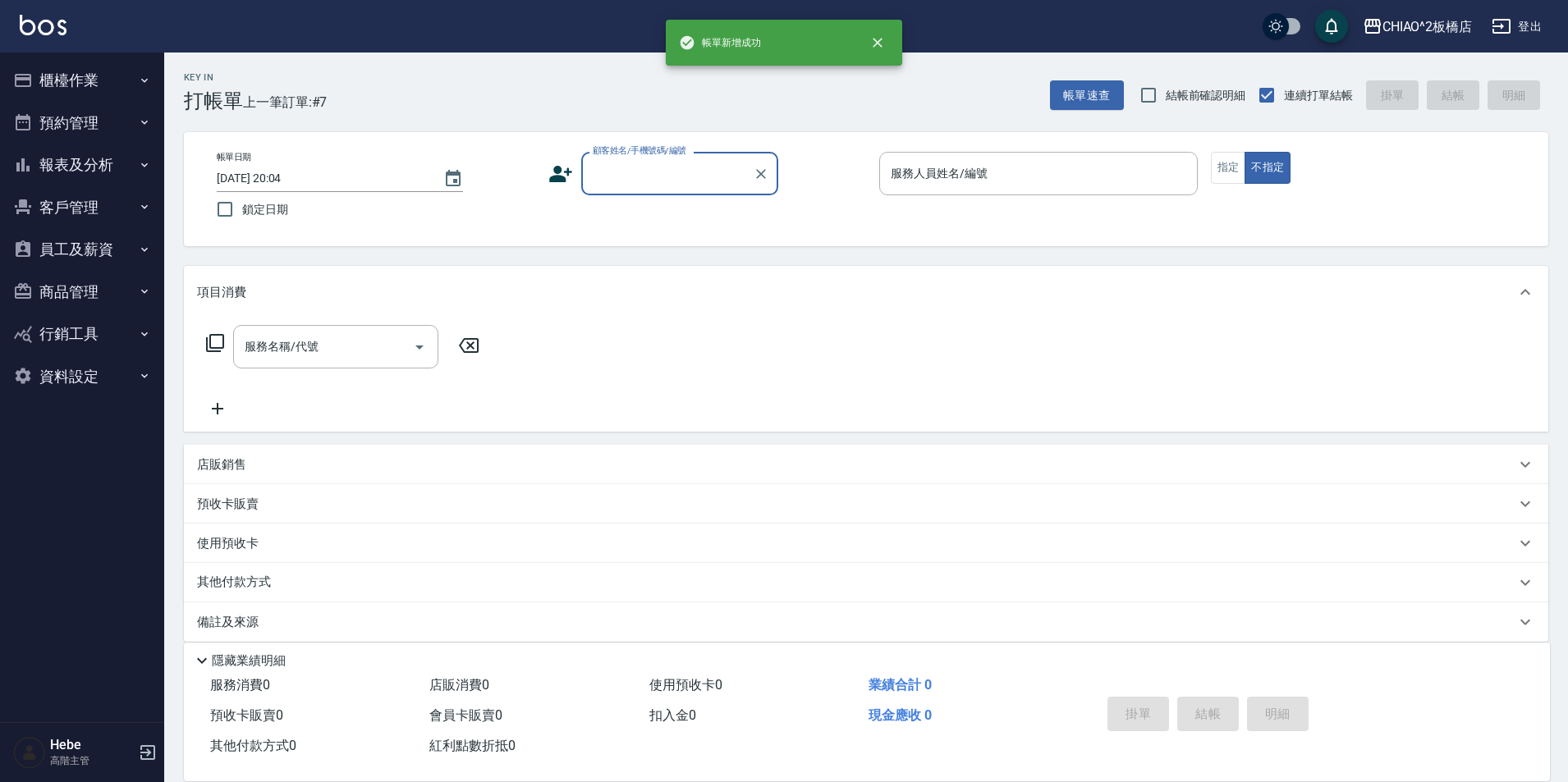
scroll to position [0, 0]
click at [93, 161] on button "報表及分析" at bounding box center [82, 165] width 152 height 43
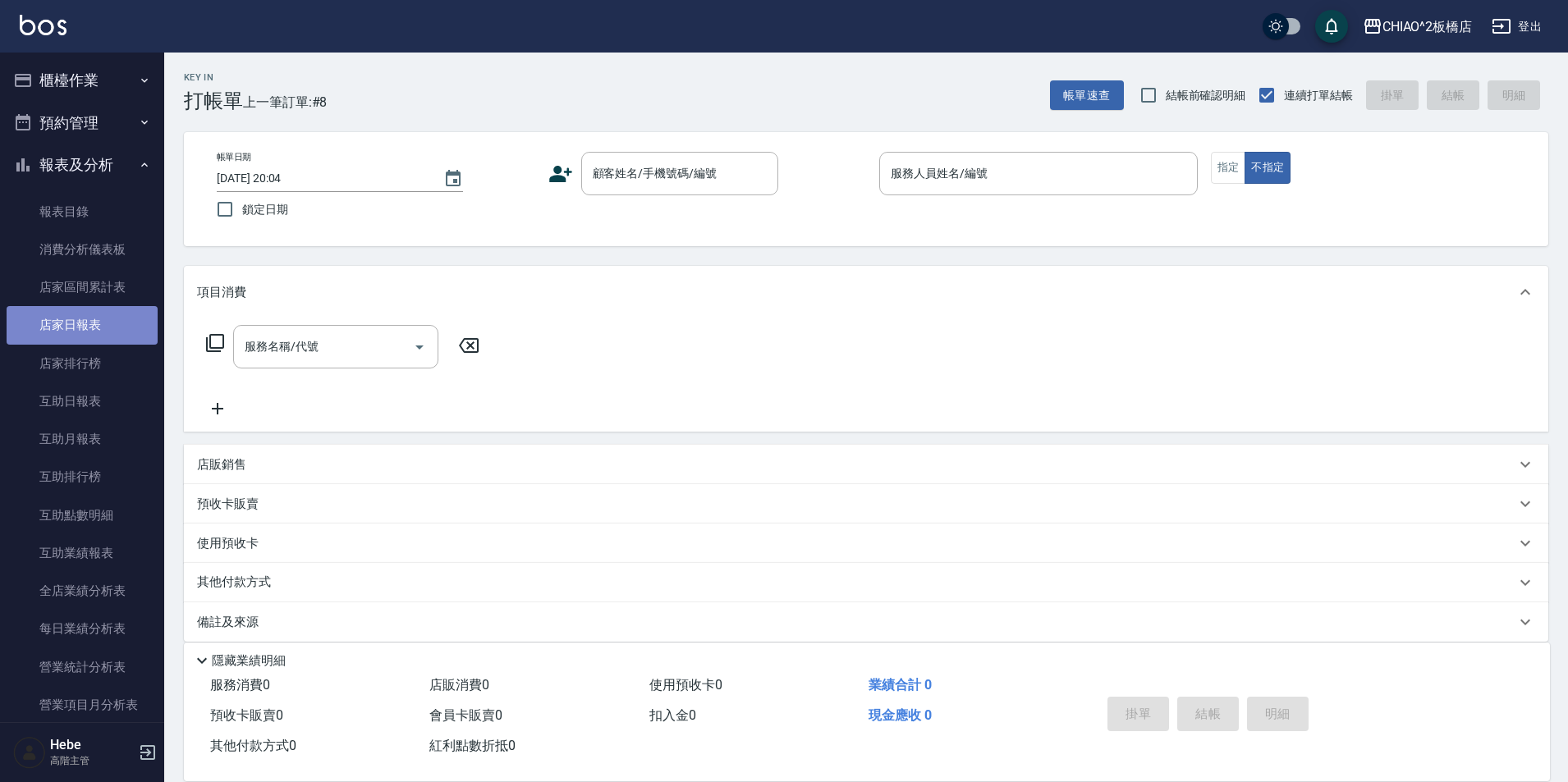
click at [85, 334] on link "店家日報表" at bounding box center [82, 325] width 152 height 38
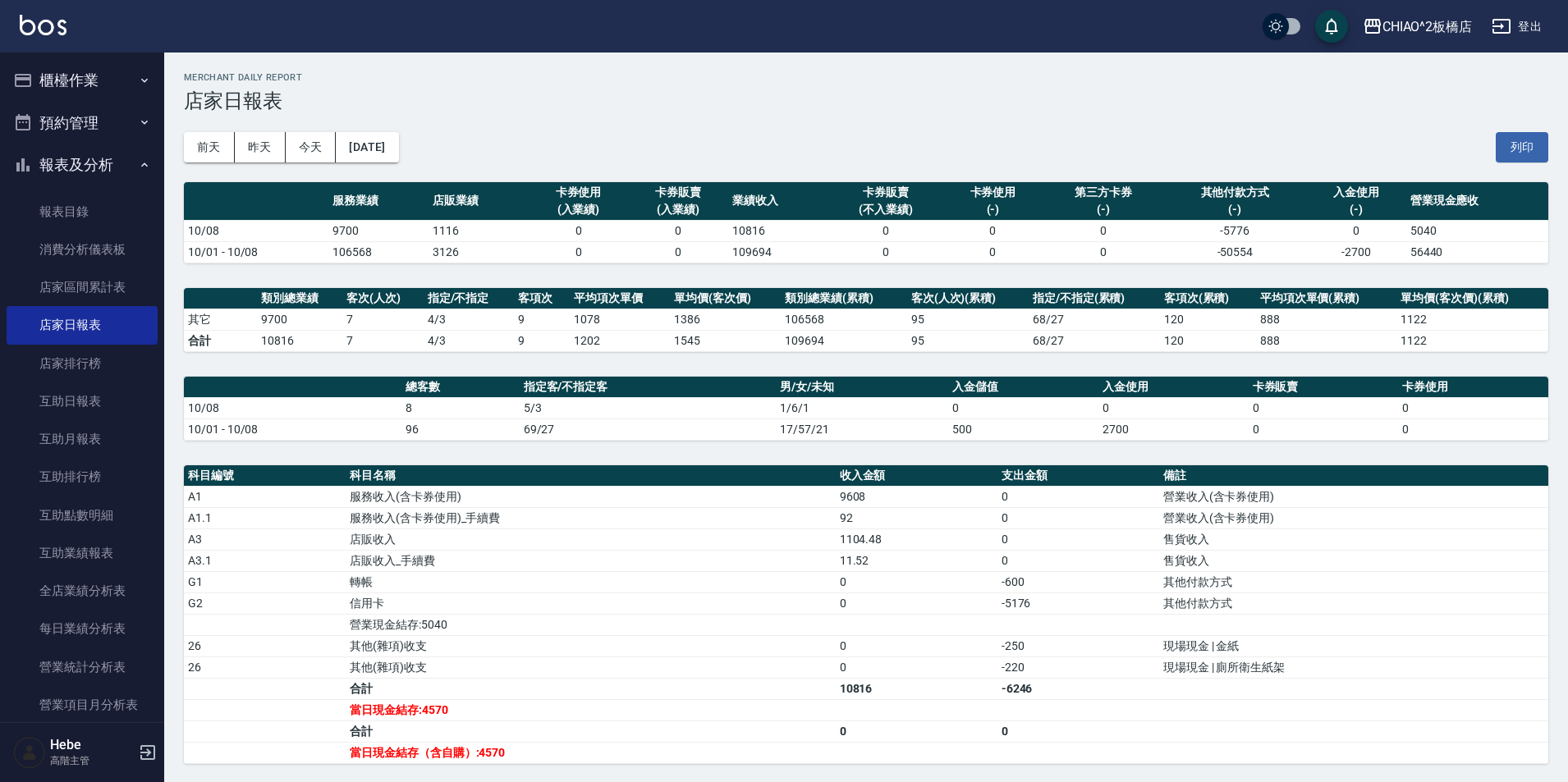
click at [378, 398] on td "10/08" at bounding box center [292, 409] width 218 height 22
